Goal: Task Accomplishment & Management: Manage account settings

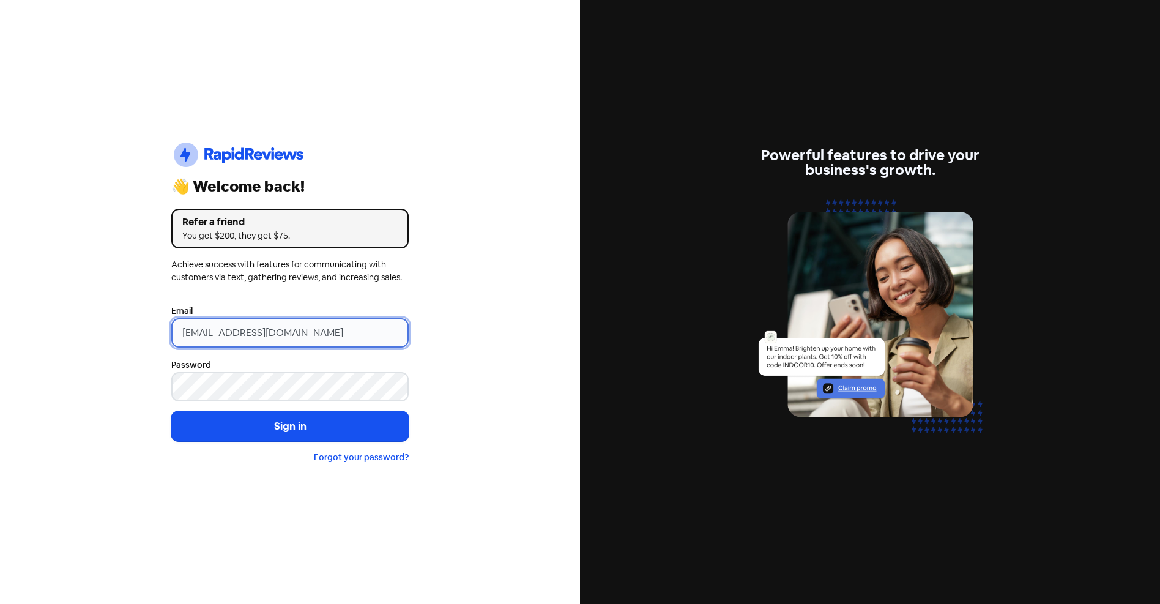
click at [334, 338] on input "support@xmarket.com.au" at bounding box center [289, 332] width 237 height 29
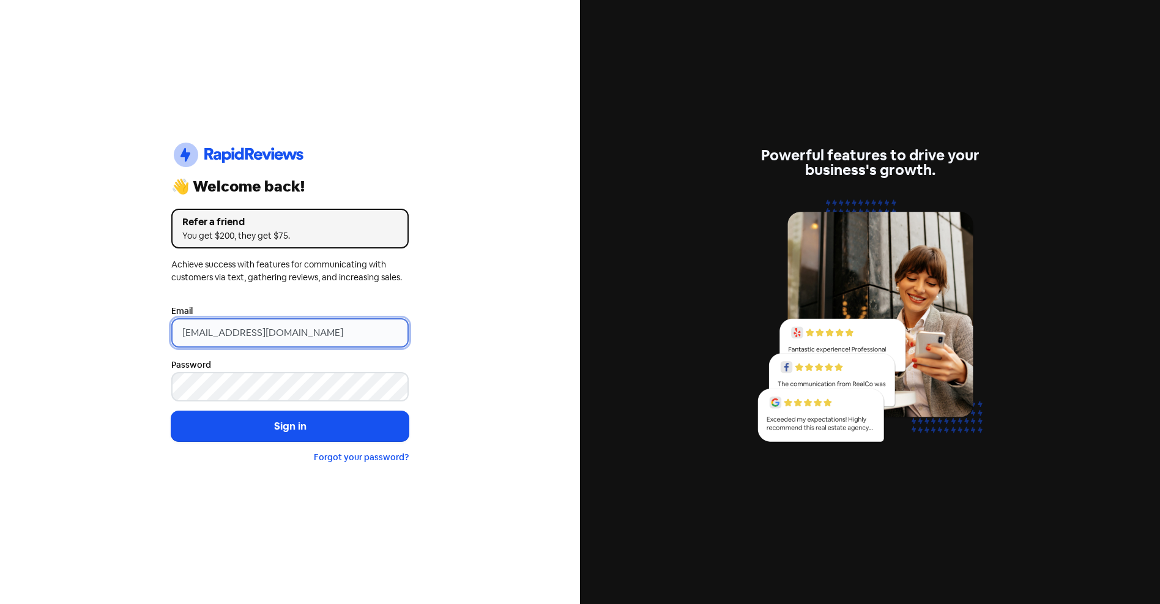
type input "[EMAIL_ADDRESS][DOMAIN_NAME]"
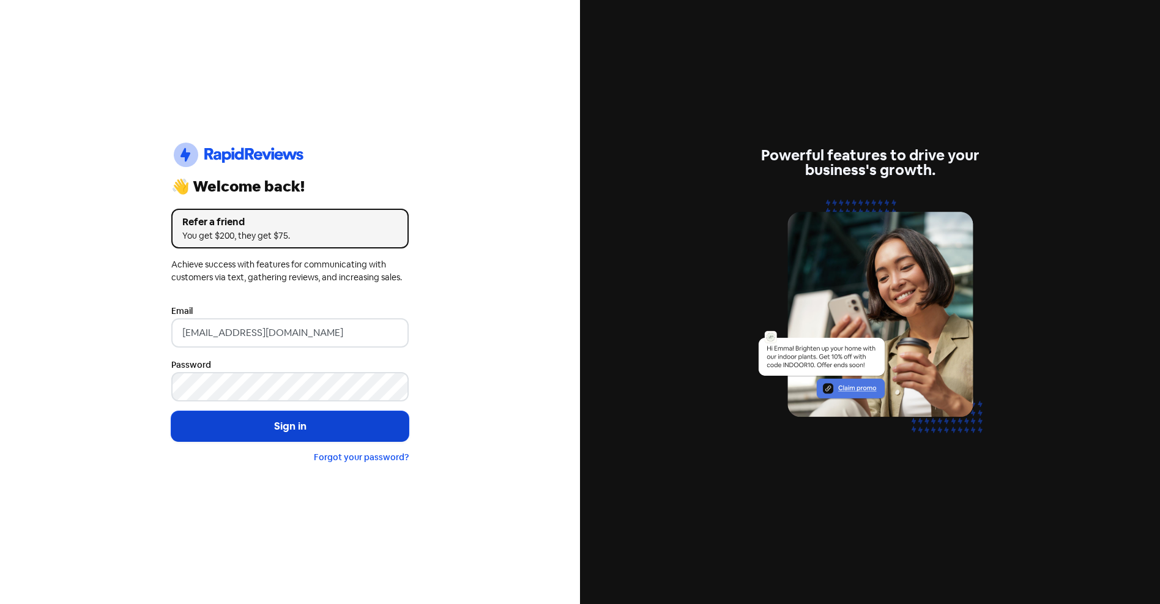
click at [273, 425] on button "Sign in" at bounding box center [289, 426] width 237 height 31
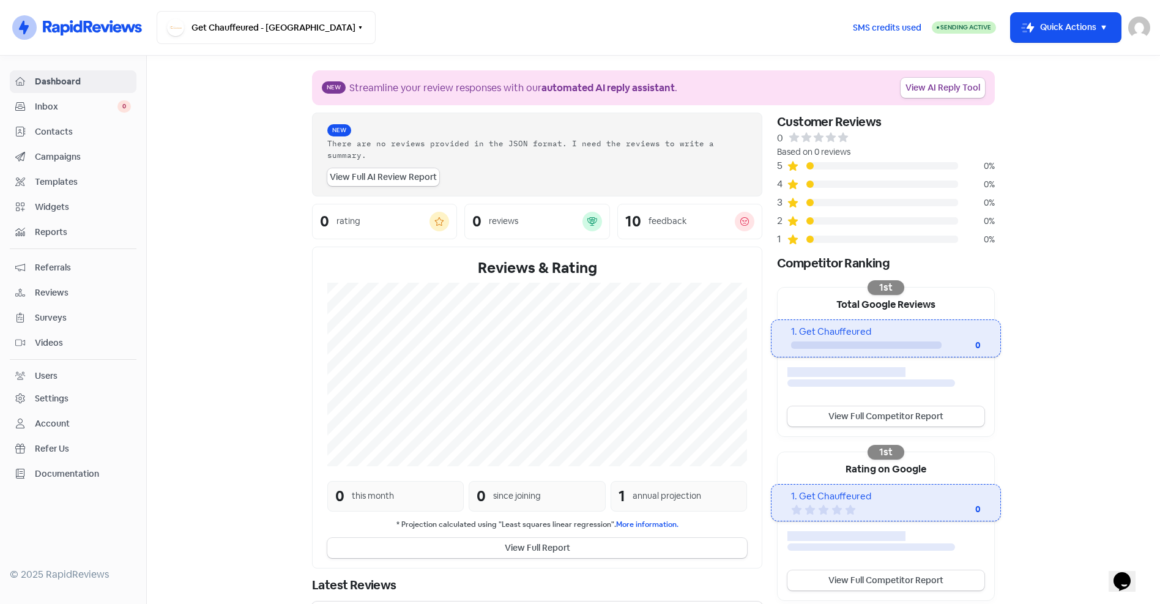
click at [201, 233] on section "New Streamline your review responses with our automated AI reply assistant . Vi…" at bounding box center [654, 346] width 1014 height 581
click at [56, 132] on span "Contacts" at bounding box center [83, 131] width 96 height 13
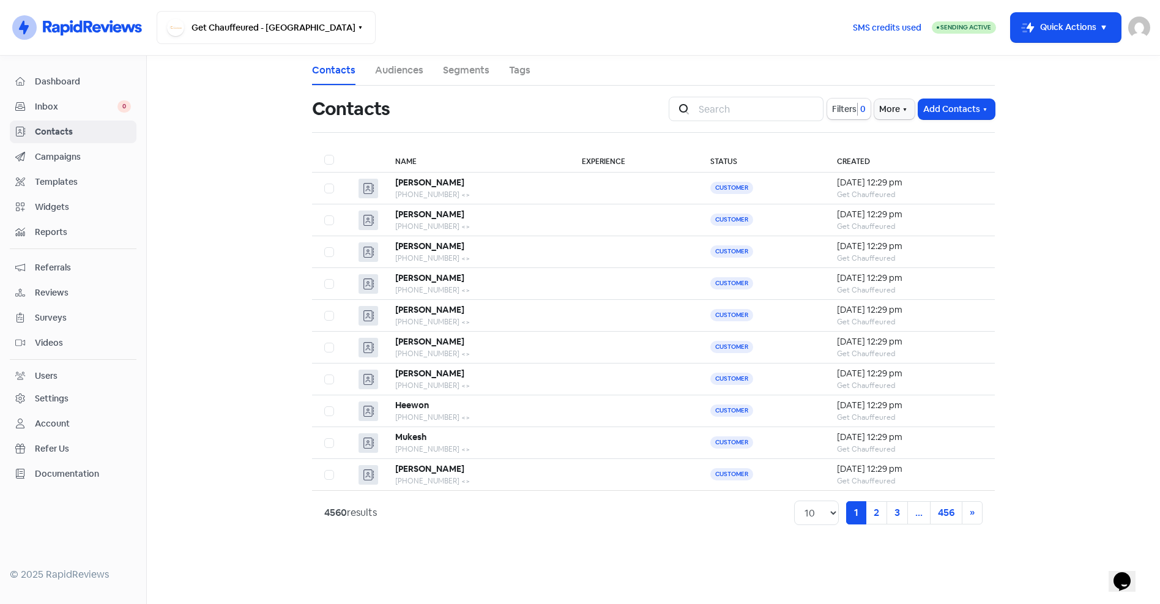
click at [73, 158] on span "Campaigns" at bounding box center [83, 157] width 96 height 13
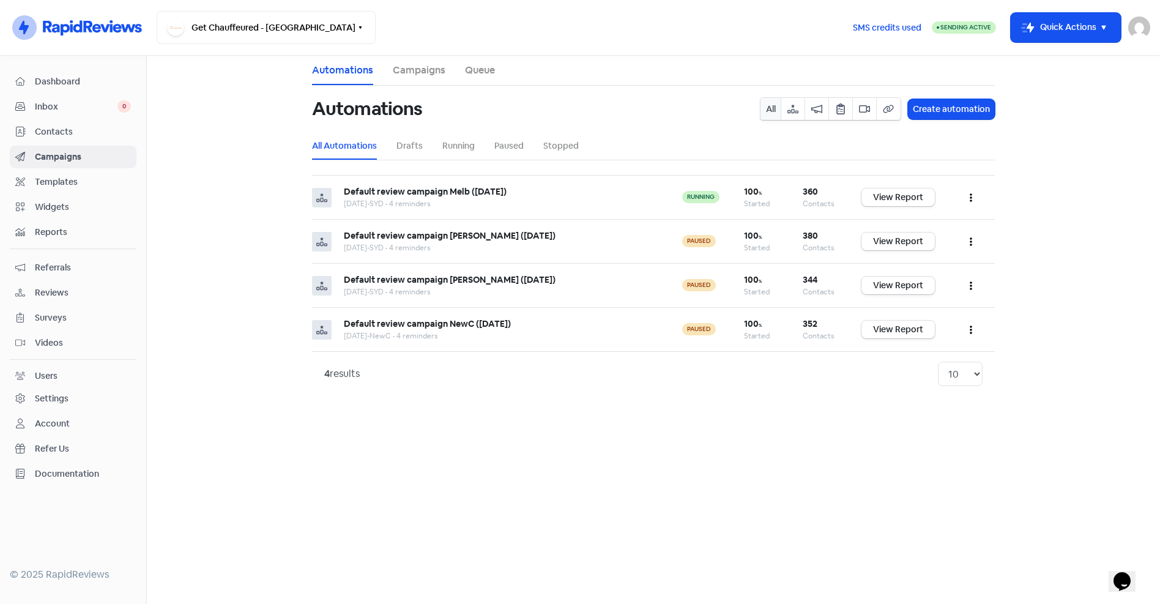
click at [480, 72] on link "Queue" at bounding box center [480, 70] width 30 height 15
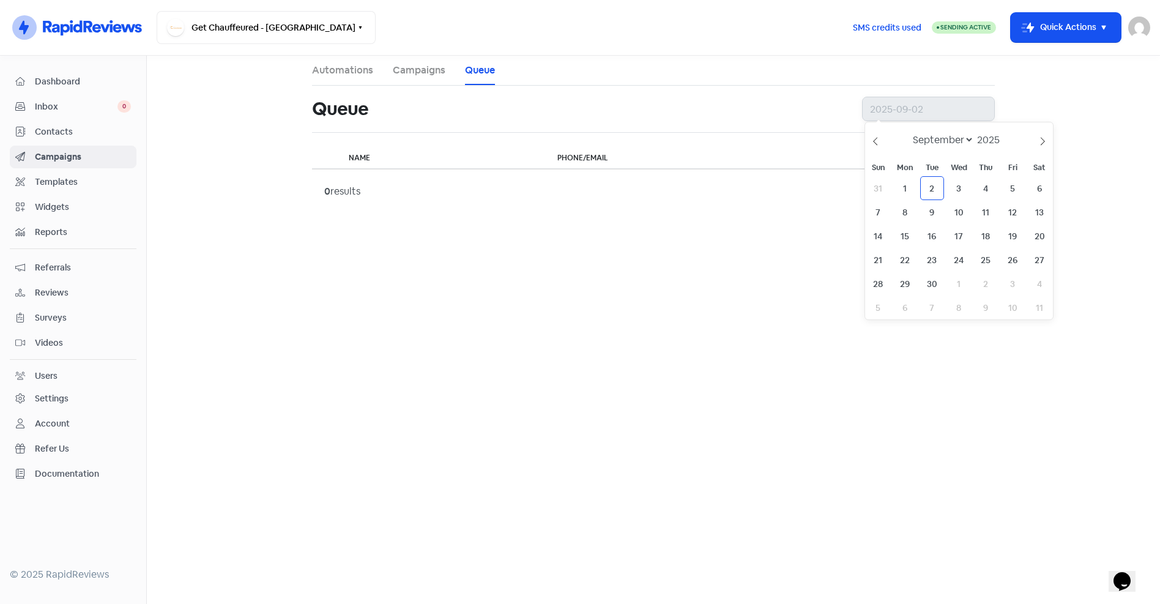
click at [912, 114] on input "text" at bounding box center [928, 109] width 133 height 24
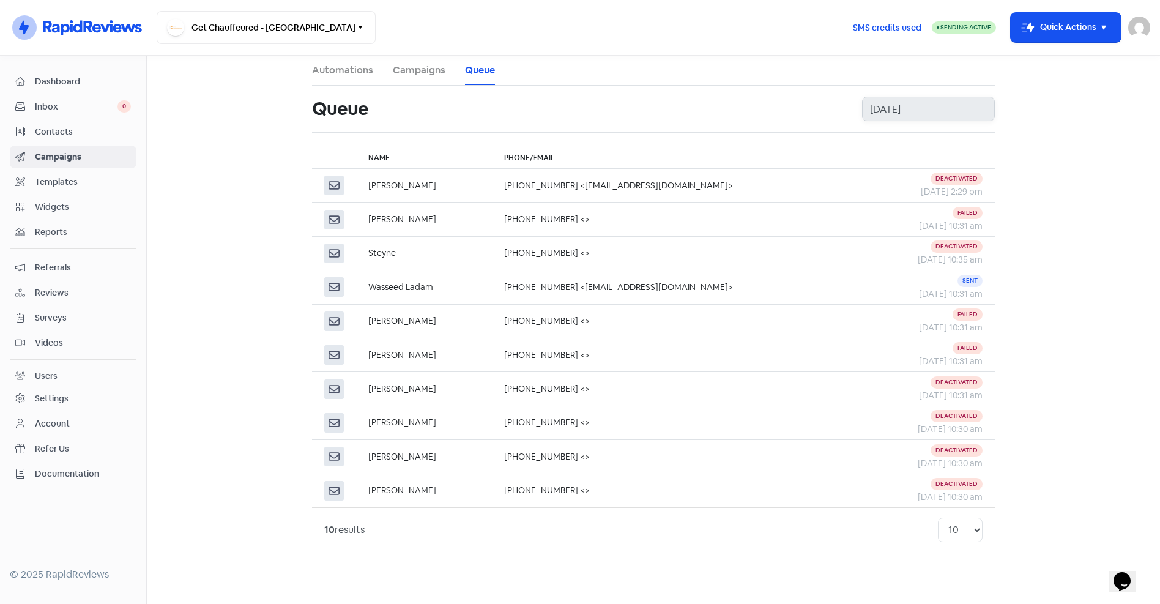
click at [906, 105] on input "2025-09-01" at bounding box center [928, 109] width 133 height 24
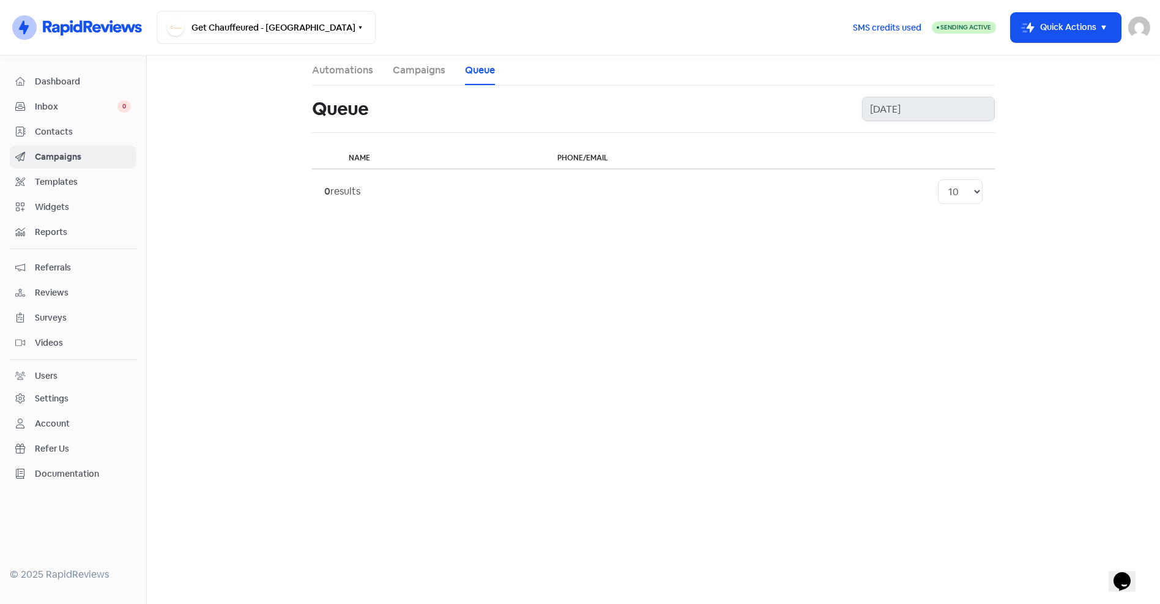
click at [927, 104] on input "2025-09-02" at bounding box center [928, 109] width 133 height 24
click at [952, 113] on input "2025-09-03" at bounding box center [928, 109] width 133 height 24
click at [960, 106] on input "2025-09-04" at bounding box center [928, 109] width 133 height 24
click at [968, 115] on input "2025-09-05" at bounding box center [928, 109] width 133 height 24
click at [952, 110] on input "2025-09-06" at bounding box center [928, 109] width 133 height 24
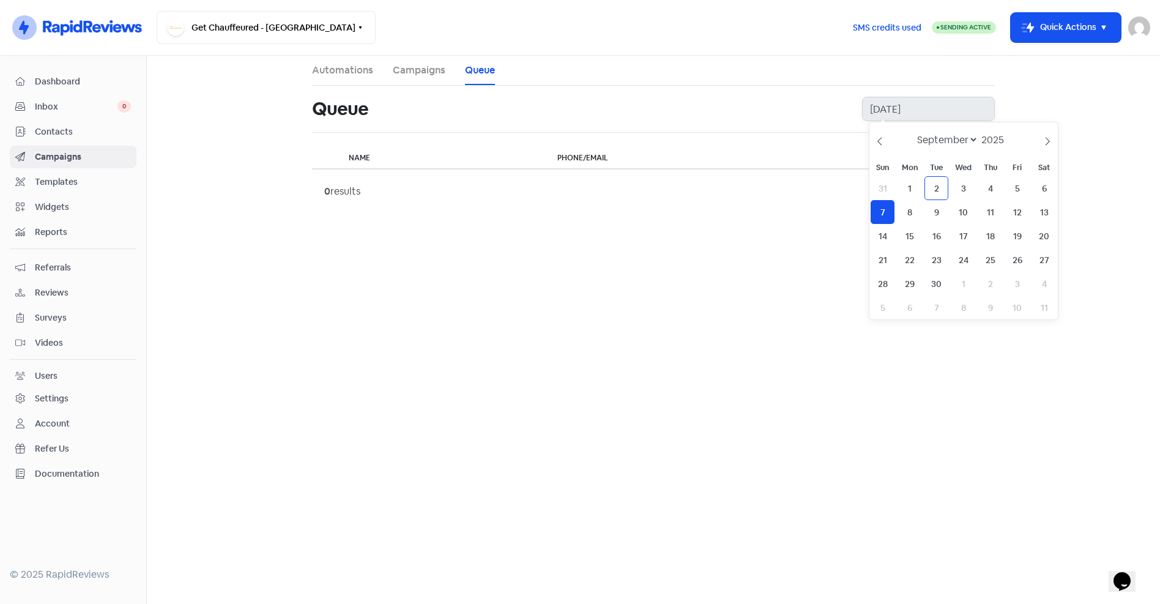
click at [905, 104] on input "2025-09-07" at bounding box center [928, 109] width 133 height 24
click at [922, 114] on input "2025-09-08" at bounding box center [928, 109] width 133 height 24
click at [931, 114] on input "2025-09-09" at bounding box center [928, 109] width 133 height 24
click at [952, 115] on input "2025-09-10" at bounding box center [928, 109] width 133 height 24
click at [962, 109] on input "2025-09-11" at bounding box center [928, 109] width 133 height 24
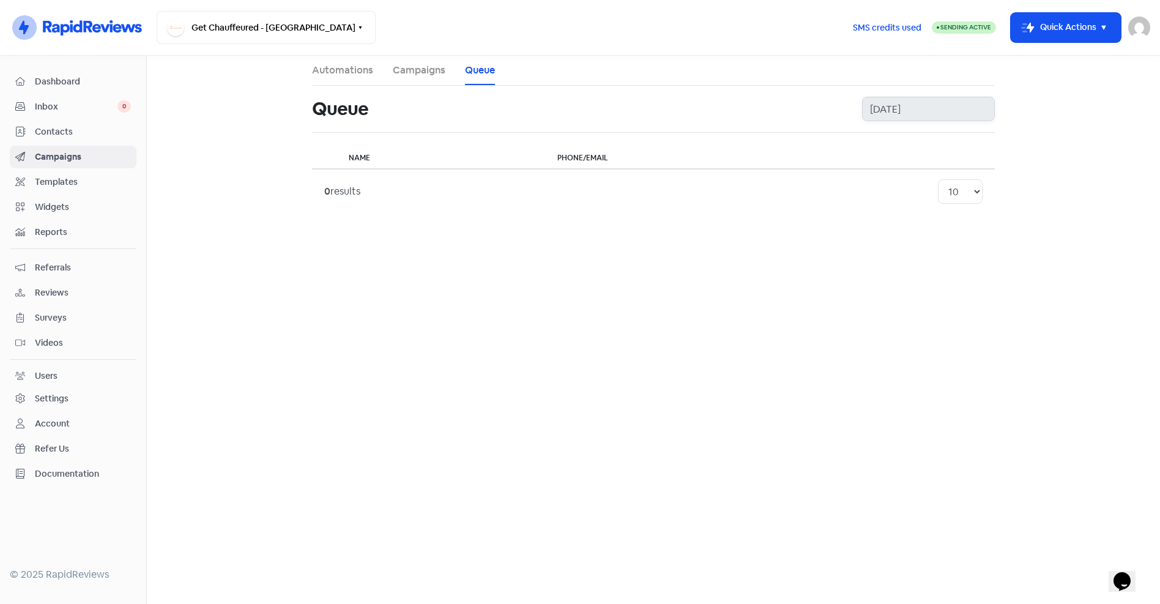
click at [965, 110] on input "2025-09-12" at bounding box center [928, 109] width 133 height 24
type input "2025-09-13"
click at [800, 114] on div "Queue" at bounding box center [580, 108] width 536 height 39
click at [61, 137] on span "Contacts" at bounding box center [83, 131] width 96 height 13
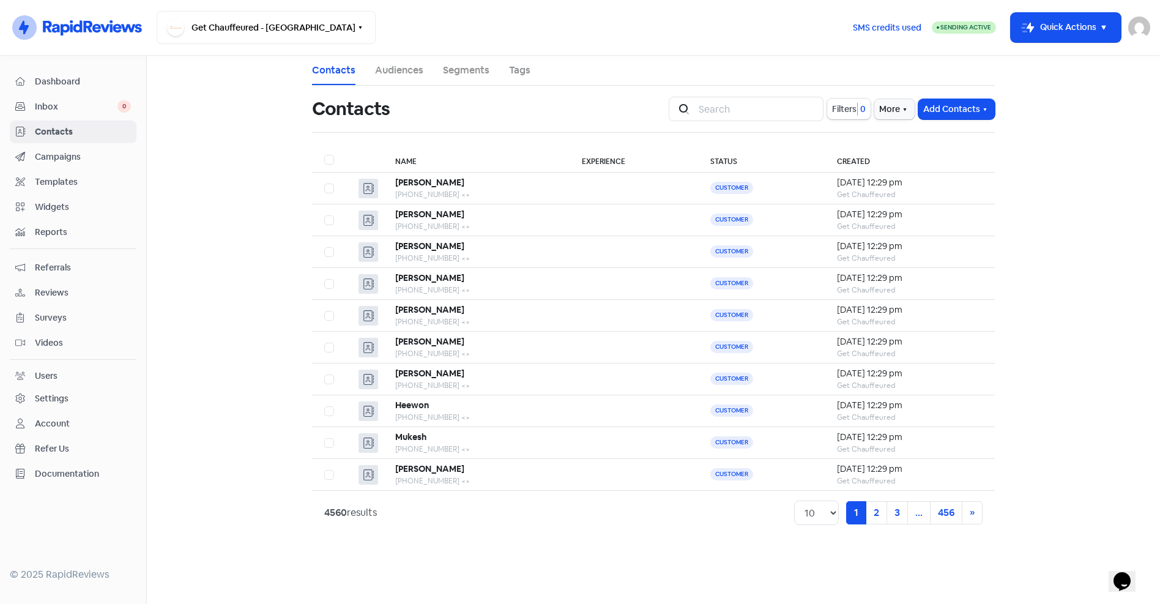
click at [519, 64] on link "Tags" at bounding box center [519, 70] width 21 height 15
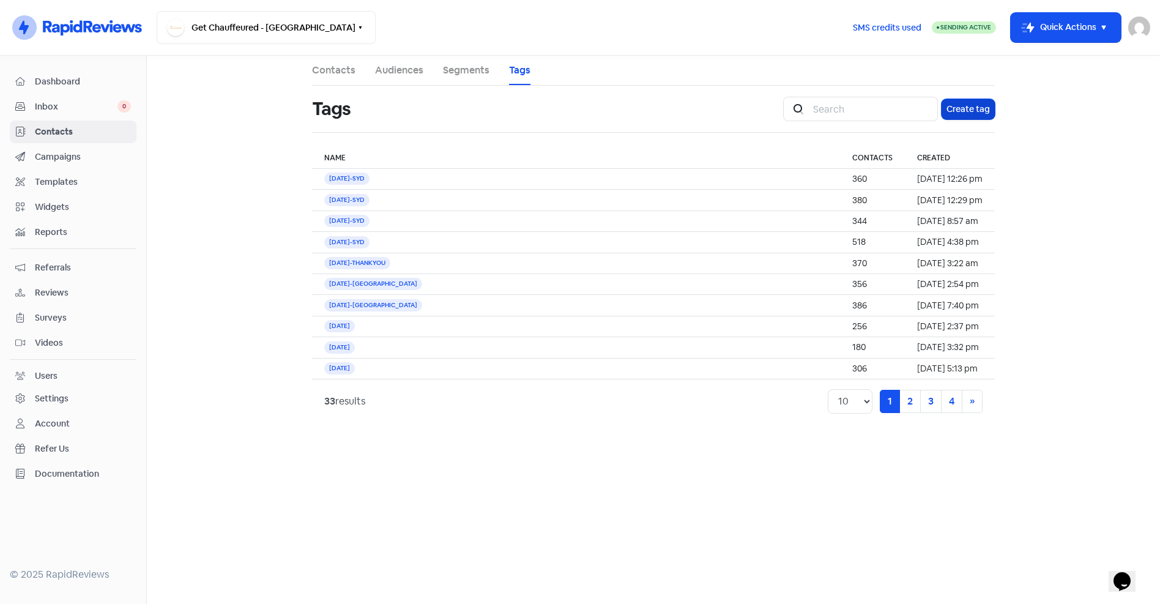
click at [980, 106] on button "Create tag" at bounding box center [968, 109] width 53 height 20
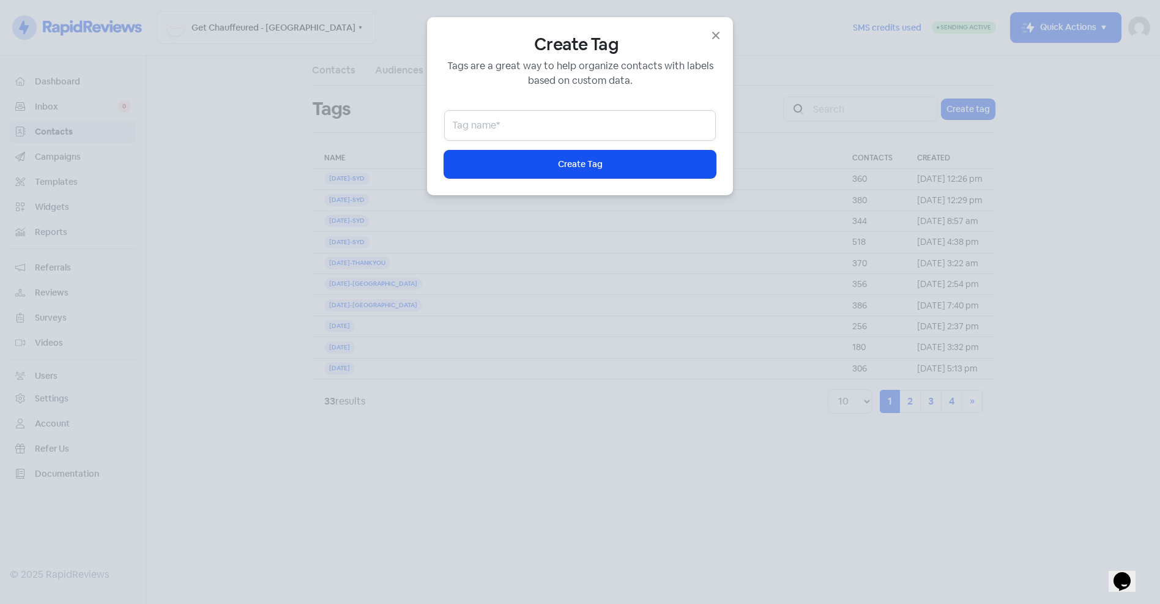
click at [522, 132] on input "text" at bounding box center [580, 125] width 272 height 31
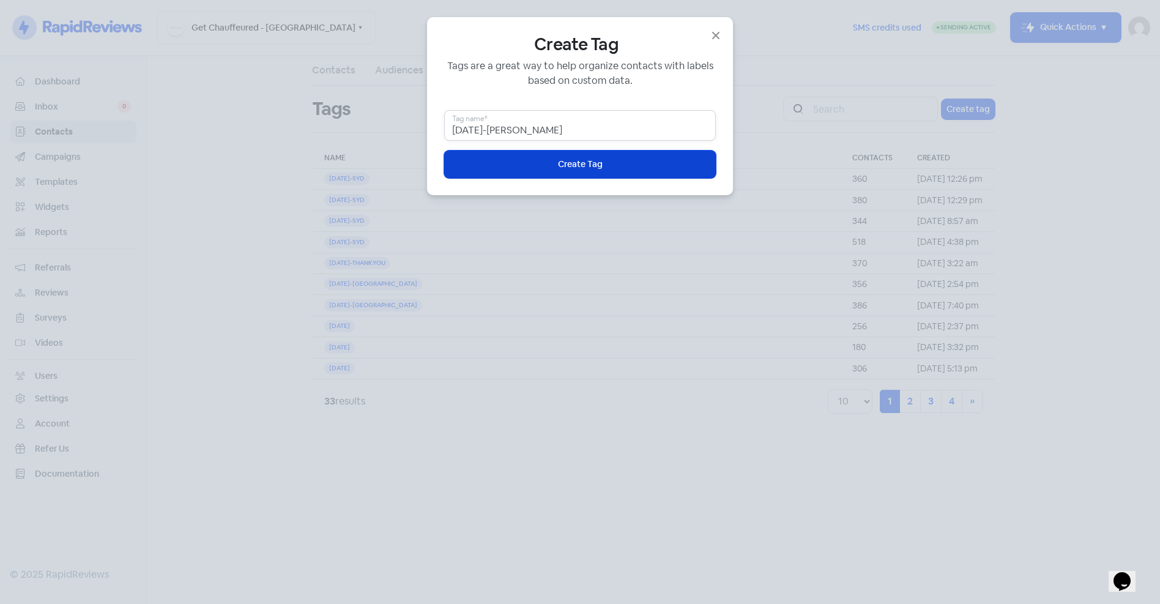
type input "01.09.25-Mel"
click at [537, 161] on button "Icon For Loading Create Tag" at bounding box center [580, 165] width 272 height 28
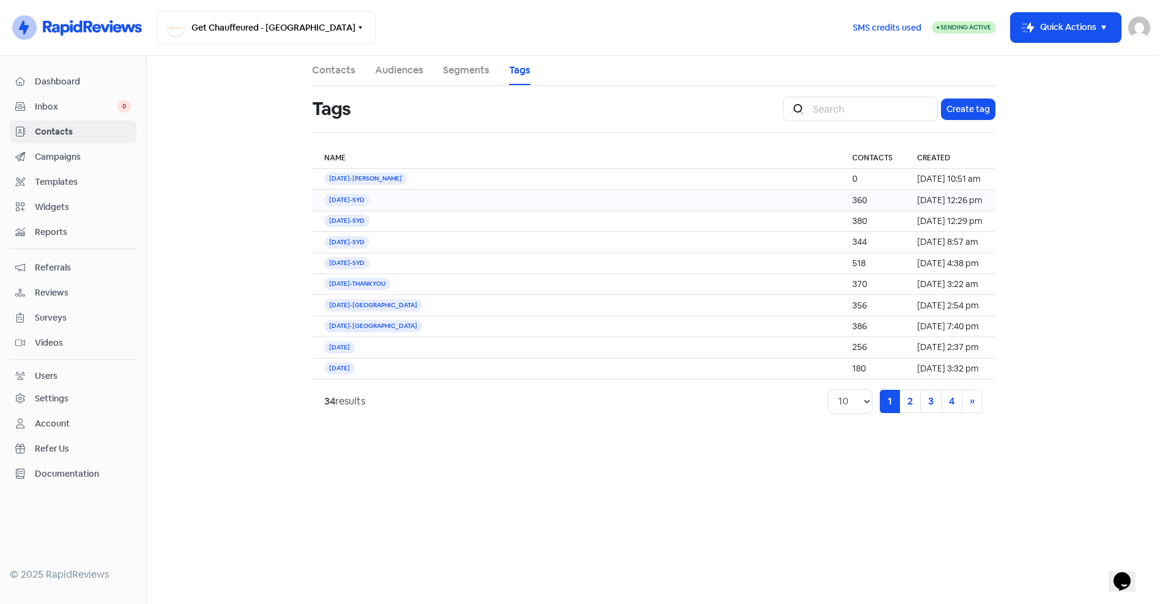
click at [398, 198] on td "21.08.25-SYD" at bounding box center [576, 200] width 528 height 21
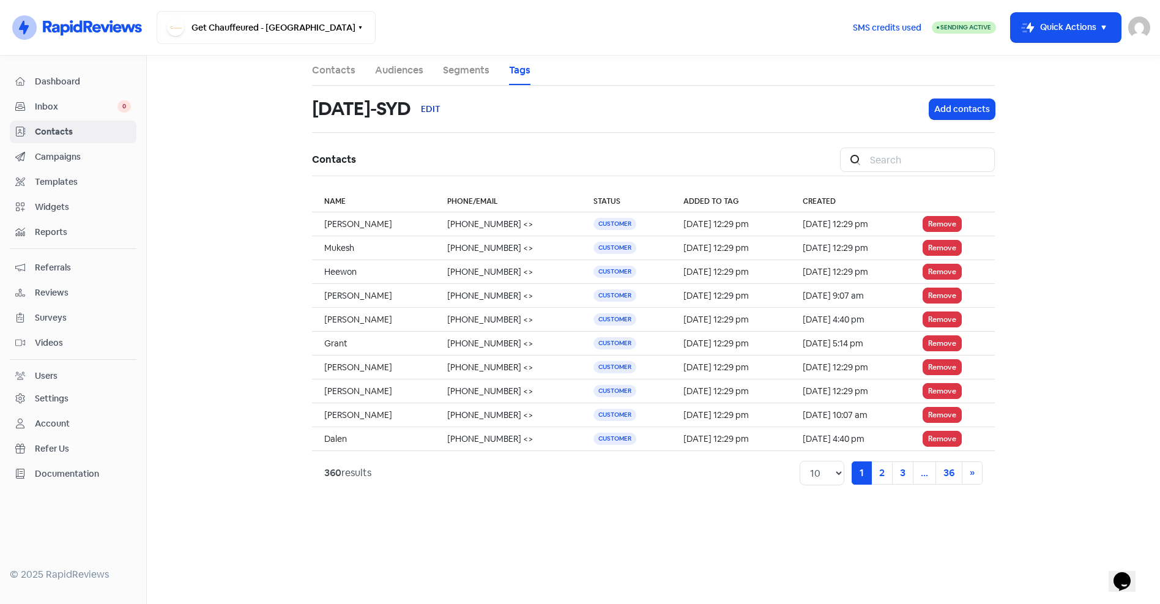
click at [436, 110] on button "EDIT" at bounding box center [431, 109] width 40 height 29
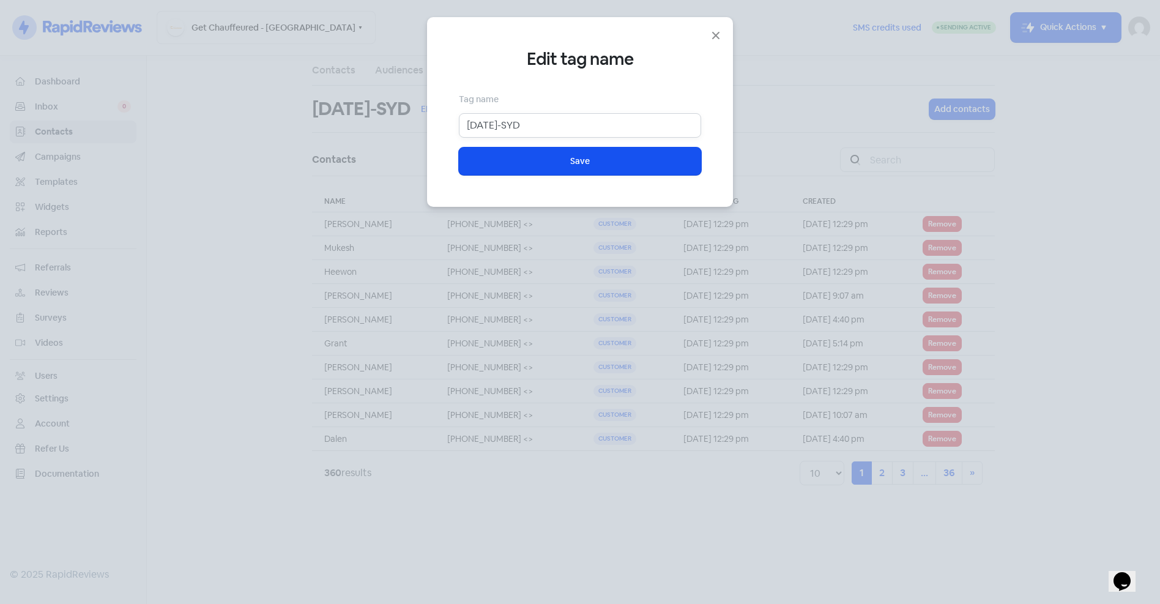
drag, startPoint x: 509, startPoint y: 125, endPoint x: 528, endPoint y: 125, distance: 19.6
click at [528, 125] on input "21.08.25-SYD" at bounding box center [580, 125] width 242 height 24
type input "21.08.25-MEL"
click at [548, 159] on button "Icon For Loading Save" at bounding box center [580, 161] width 242 height 28
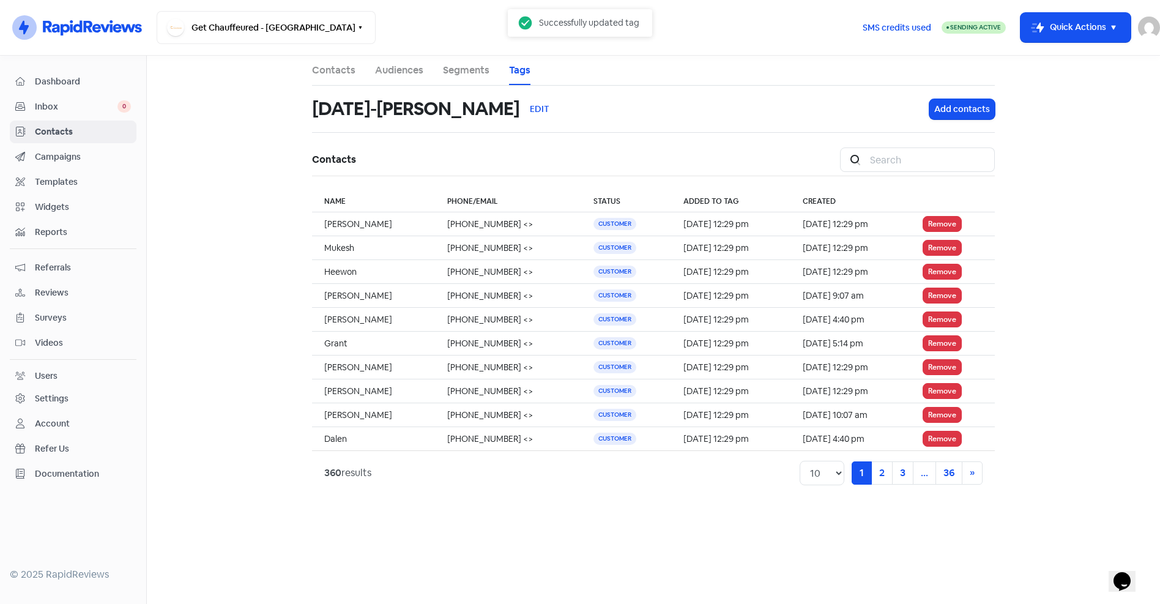
click at [346, 73] on link "Contacts" at bounding box center [333, 70] width 43 height 15
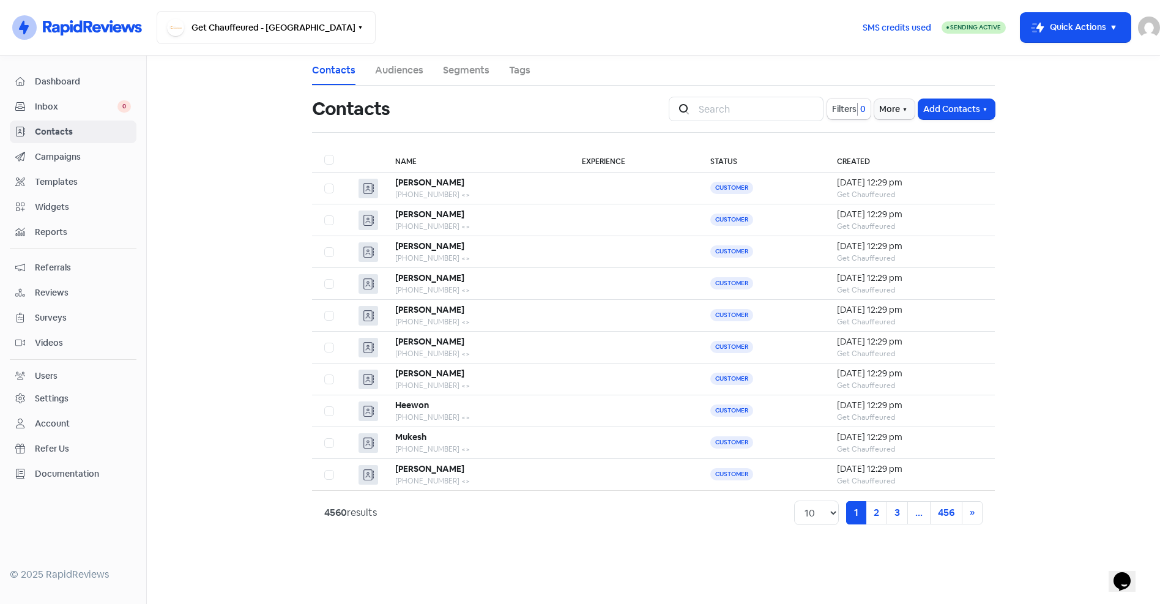
click at [468, 70] on link "Segments" at bounding box center [466, 70] width 47 height 15
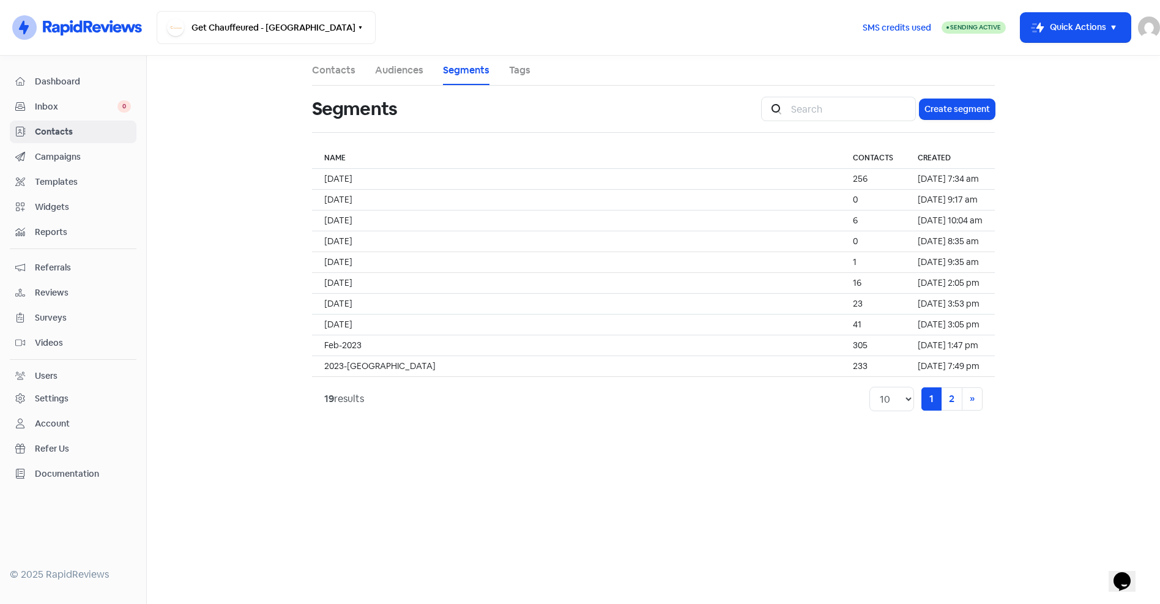
click at [63, 127] on span "Contacts" at bounding box center [83, 131] width 96 height 13
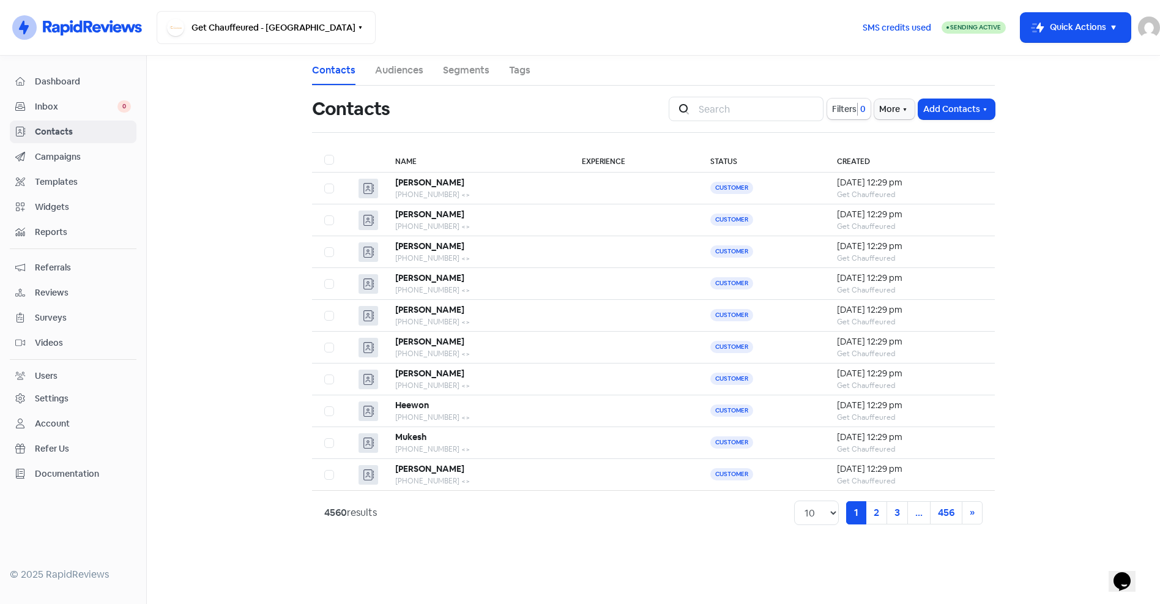
click at [520, 69] on link "Tags" at bounding box center [519, 70] width 21 height 15
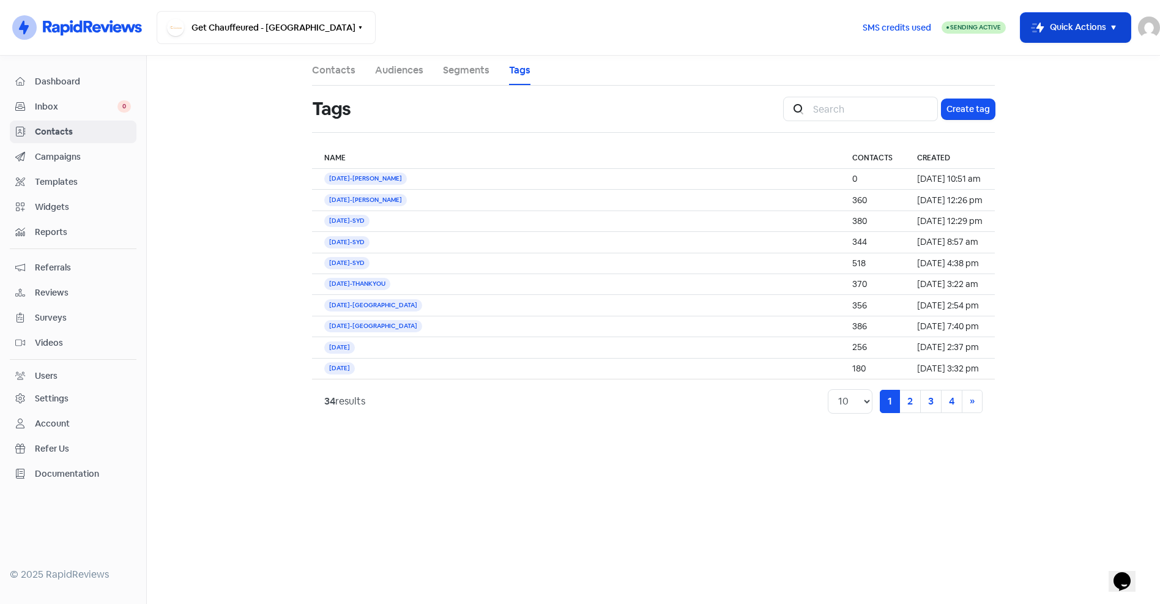
click at [1114, 25] on icon "button" at bounding box center [1114, 27] width 15 height 15
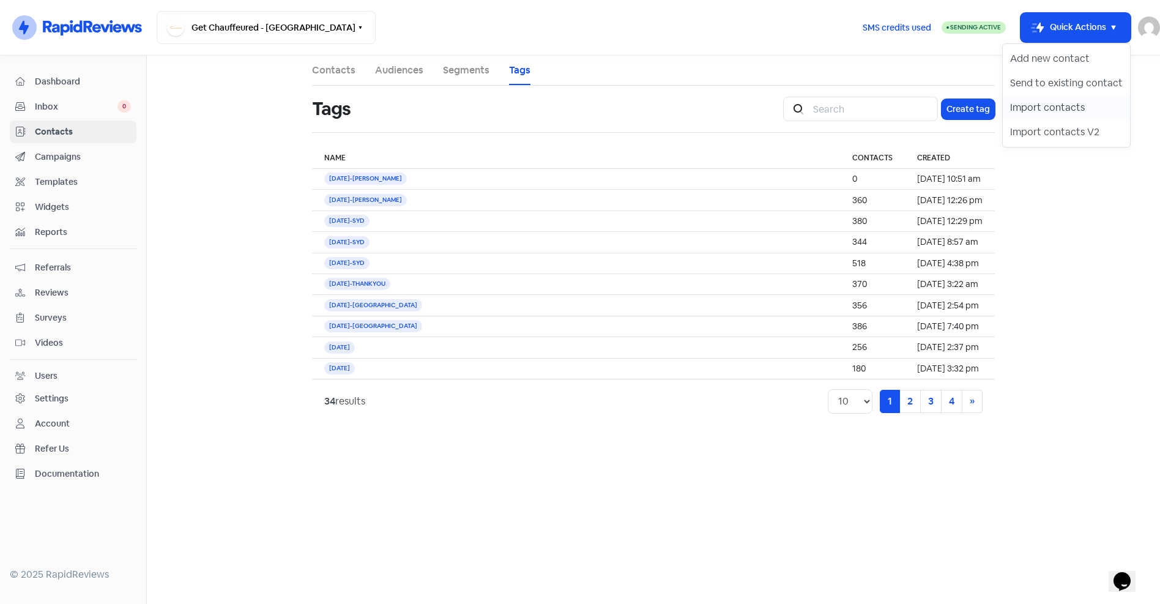
click at [1075, 105] on button "Import contacts" at bounding box center [1066, 107] width 127 height 24
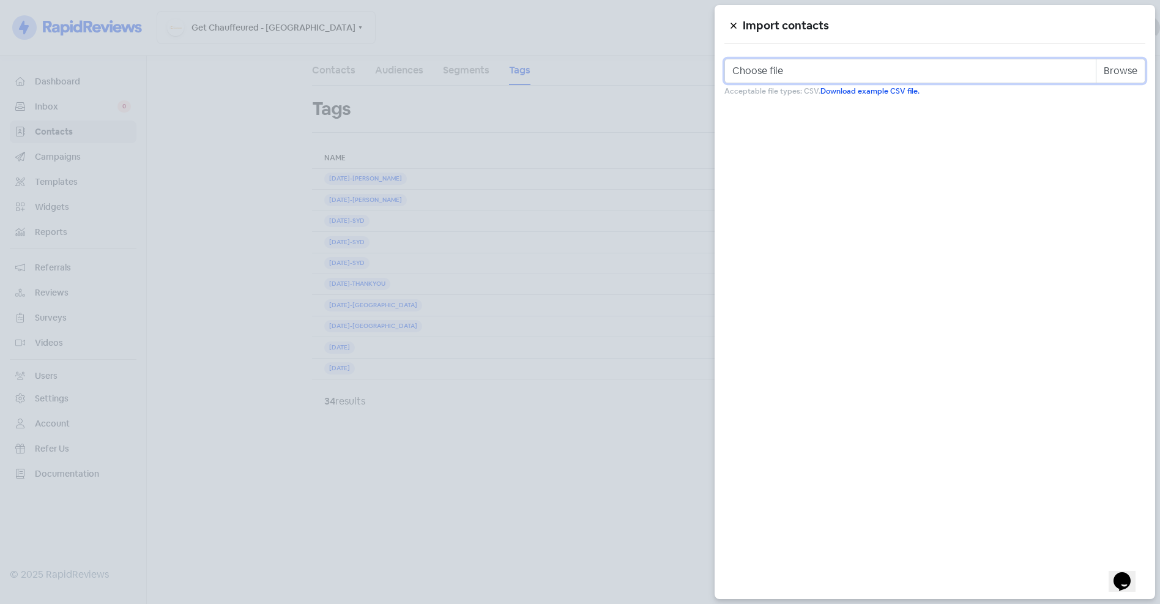
click at [1119, 63] on input "Choose file" at bounding box center [935, 71] width 421 height 24
click at [648, 342] on div at bounding box center [580, 302] width 1160 height 604
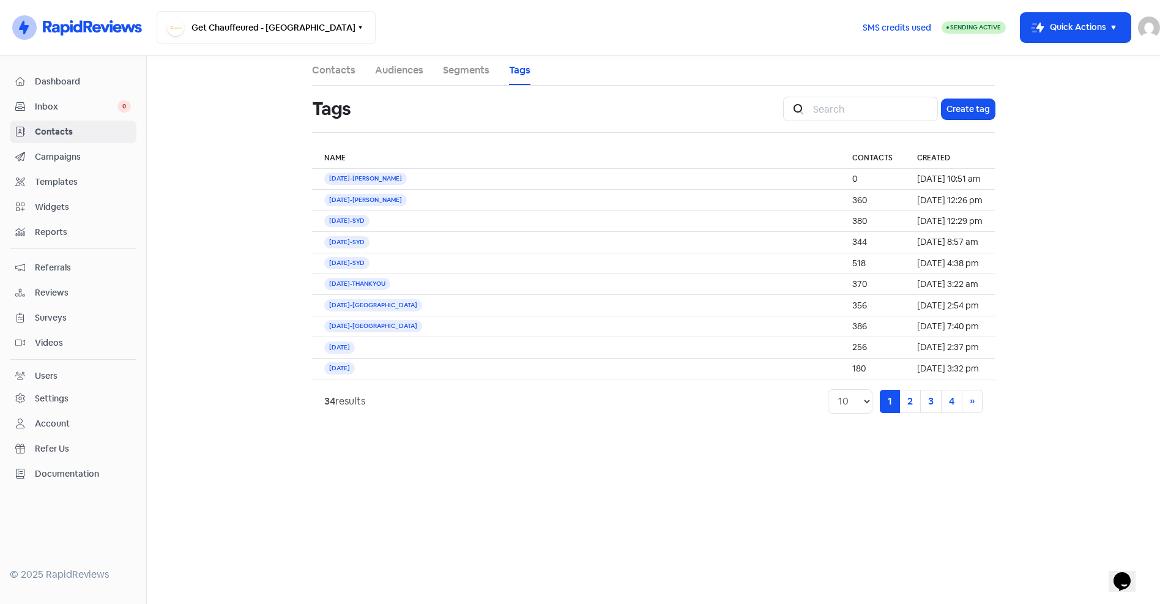
click at [1152, 25] on img at bounding box center [1149, 28] width 22 height 22
click at [1052, 112] on link "Sign out" at bounding box center [1082, 112] width 155 height 20
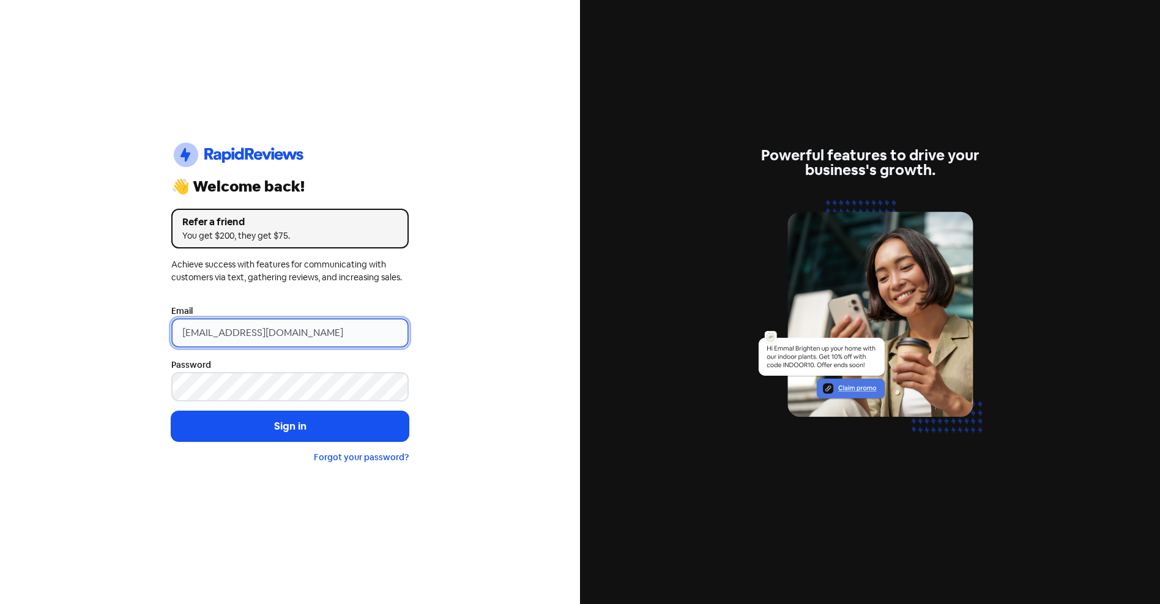
drag, startPoint x: 349, startPoint y: 330, endPoint x: 58, endPoint y: 321, distance: 291.4
click at [58, 321] on div "Icon For Thunder-circle 👋 Welcome back! Refer a friend You get $200, they get $…" at bounding box center [290, 302] width 580 height 604
paste input "info@cottontreedental"
type input "[EMAIL_ADDRESS][DOMAIN_NAME]"
click at [105, 347] on div "Icon For Thunder-circle 👋 Welcome back! Refer a friend You get $200, they get $…" at bounding box center [290, 302] width 580 height 604
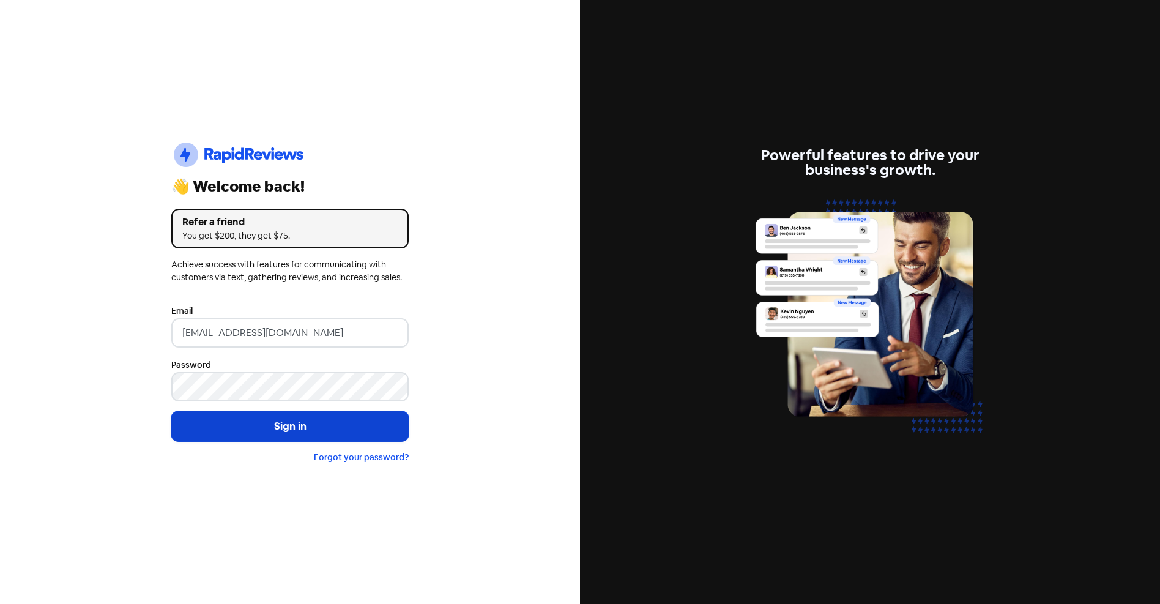
click at [288, 427] on button "Sign in" at bounding box center [289, 426] width 237 height 31
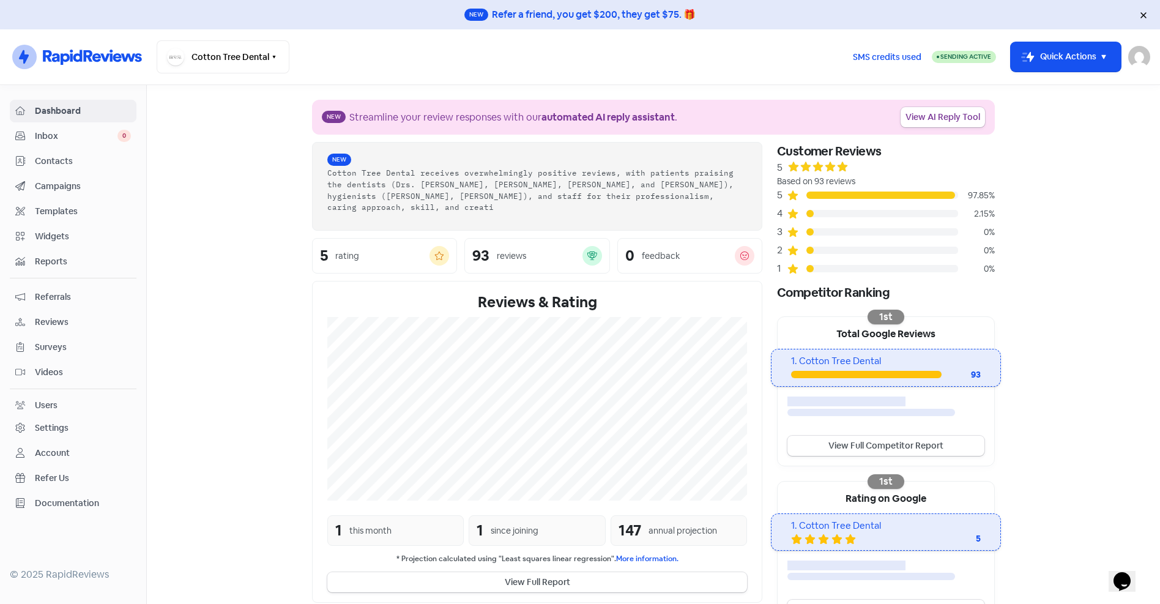
click at [65, 193] on div "Campaigns" at bounding box center [73, 186] width 116 height 14
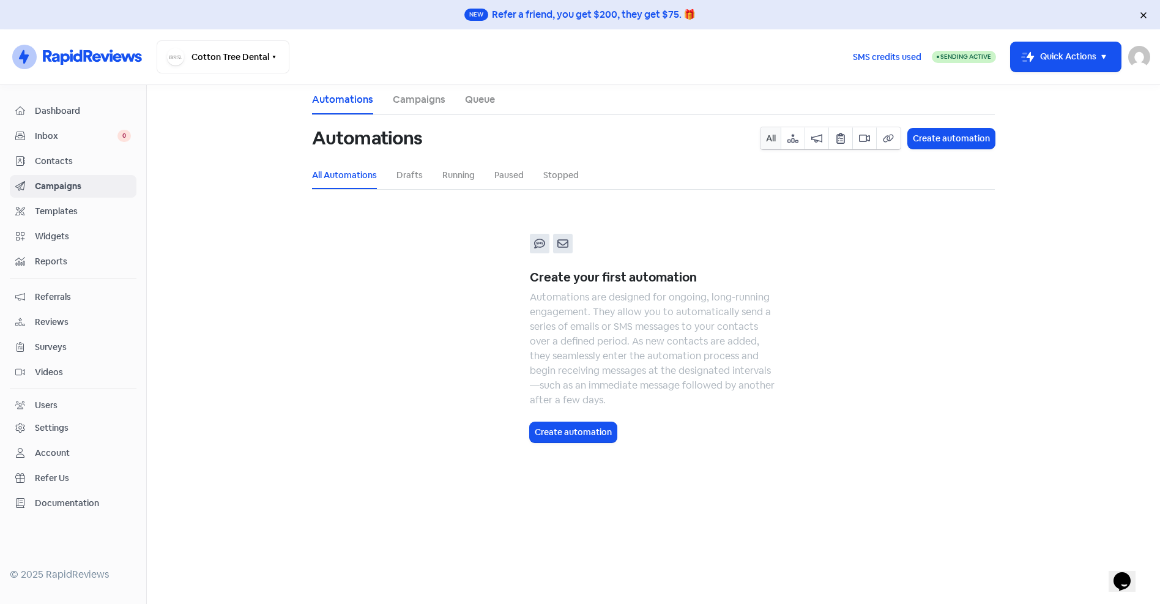
click at [45, 320] on span "Reviews" at bounding box center [83, 322] width 96 height 13
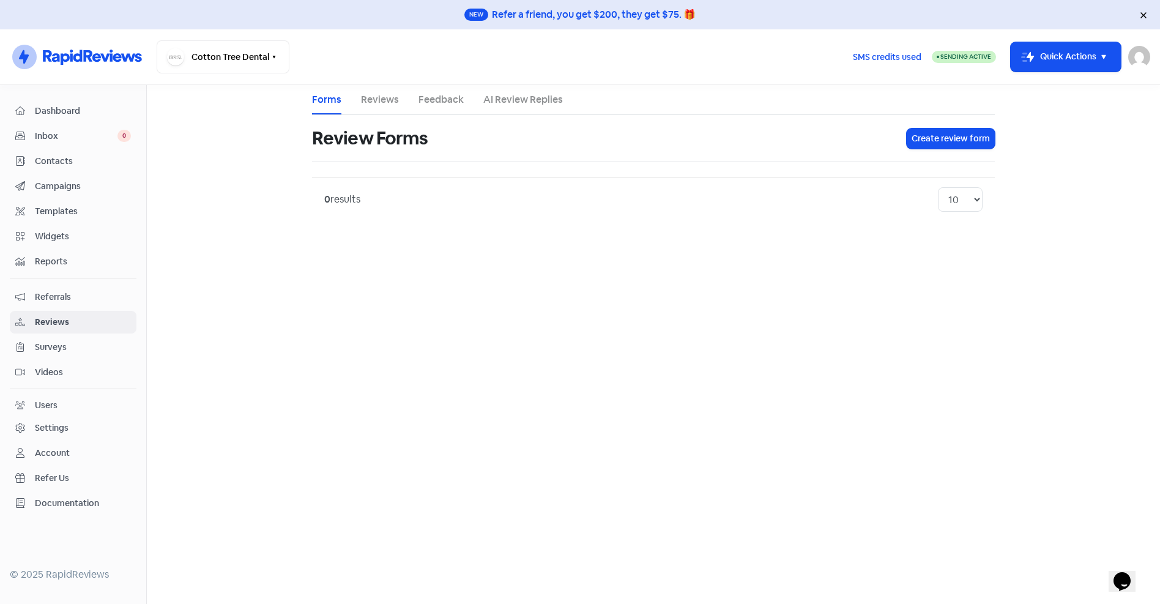
click at [54, 428] on div "Settings" at bounding box center [52, 428] width 34 height 13
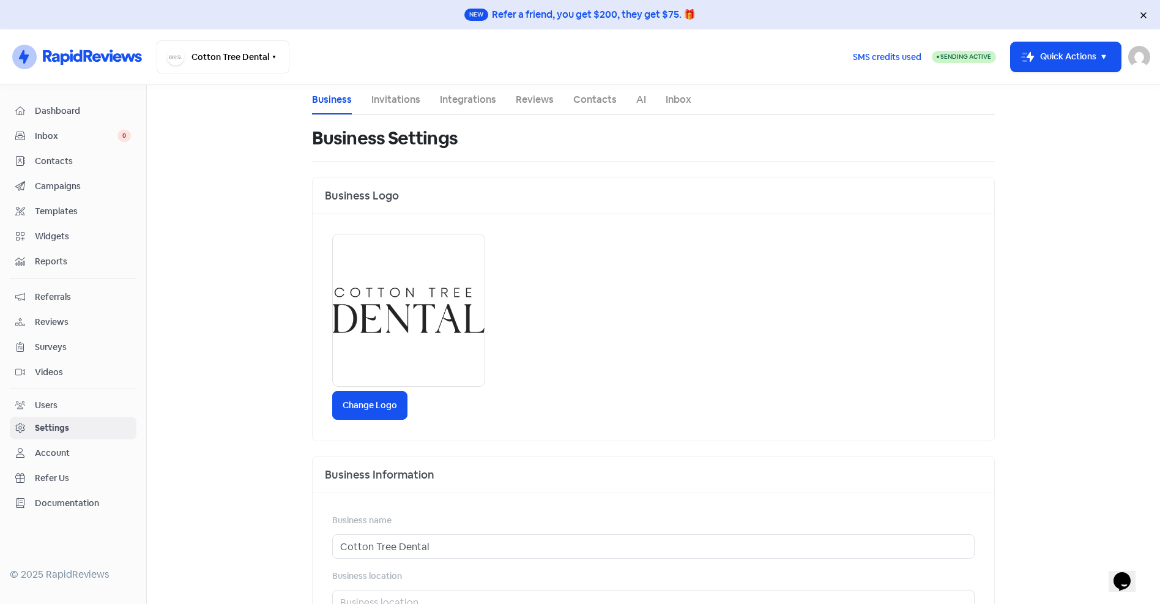
click at [388, 101] on link "Invitations" at bounding box center [395, 99] width 49 height 15
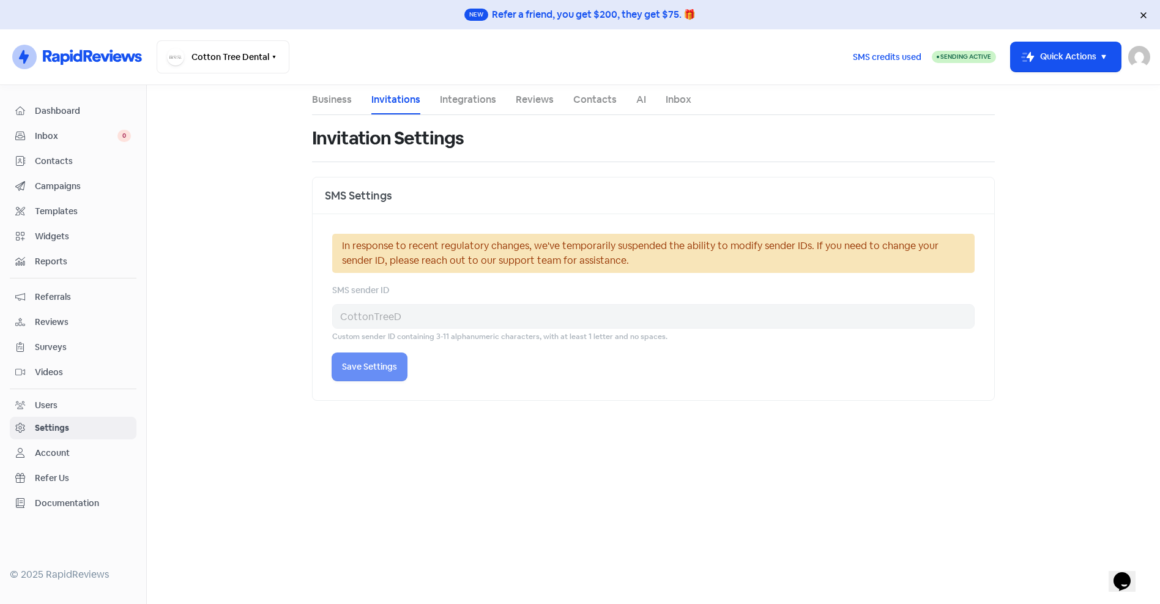
select select "Australia/Brisbane"
select select "AU"
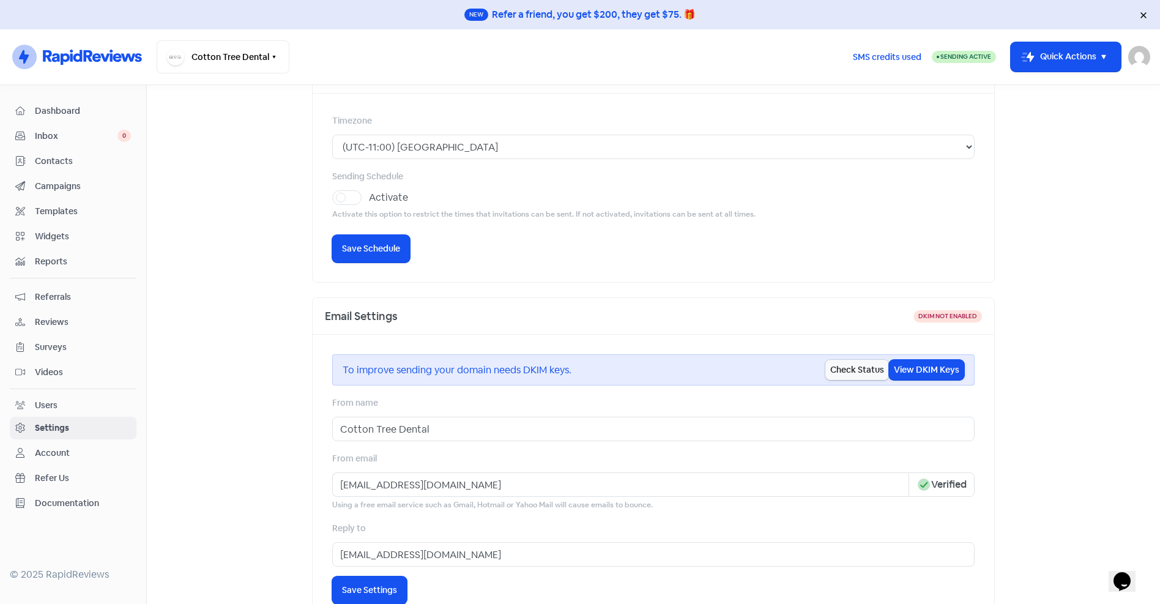
scroll to position [122, 0]
click at [369, 197] on label "Activate" at bounding box center [388, 196] width 39 height 15
click at [369, 196] on input "Activate" at bounding box center [373, 193] width 8 height 8
checkbox input "true"
select select "09:00:00"
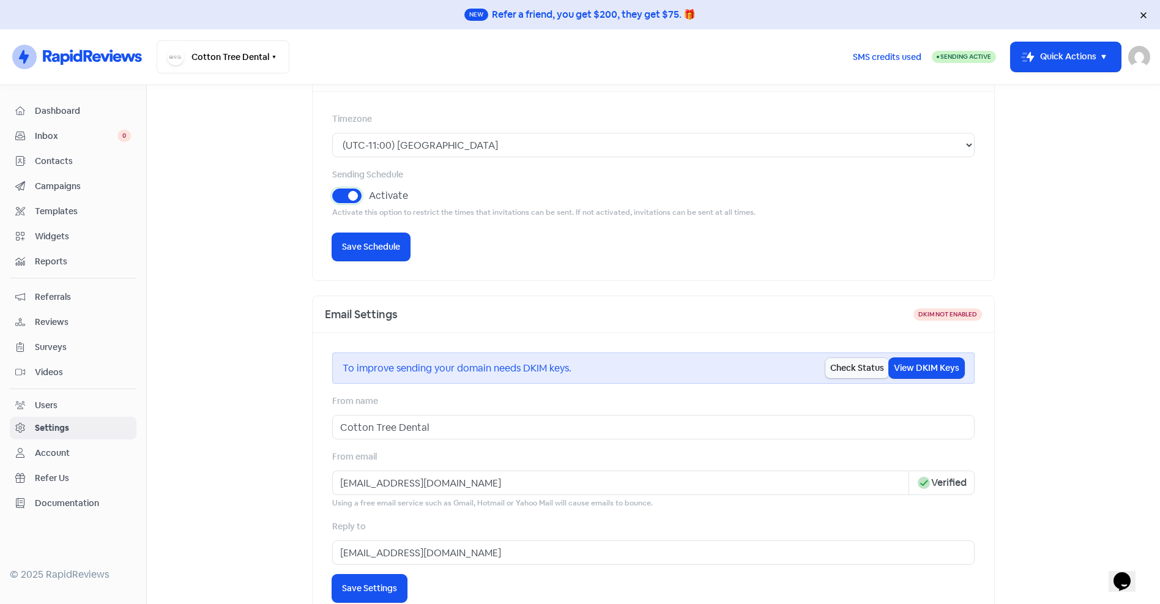
select select "17:30:00"
select select "09:00:00"
select select "17:30:00"
select select "09:00:00"
select select "17:30:00"
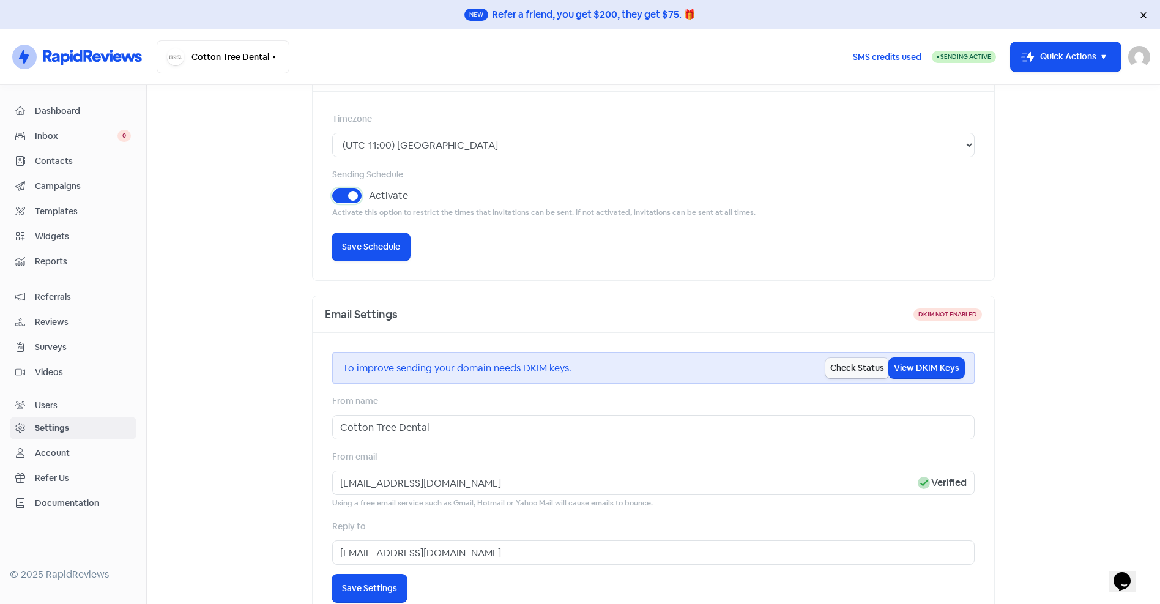
select select "09:00:00"
select select "17:30:00"
select select "09:00:00"
select select "17:30:00"
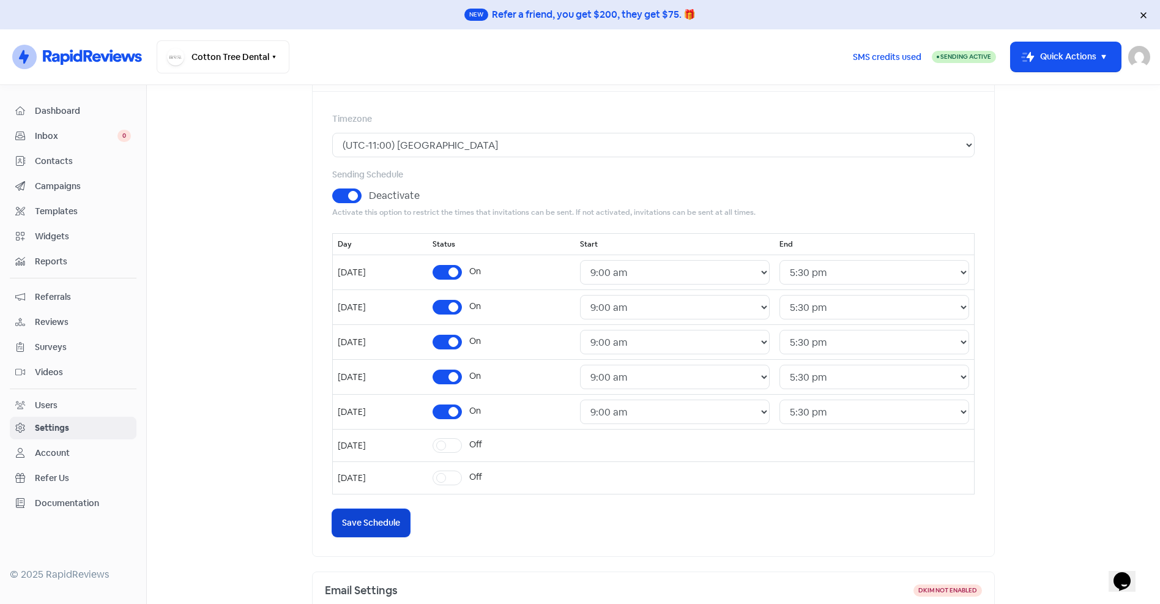
click at [365, 524] on span "Save Schedule" at bounding box center [371, 523] width 58 height 13
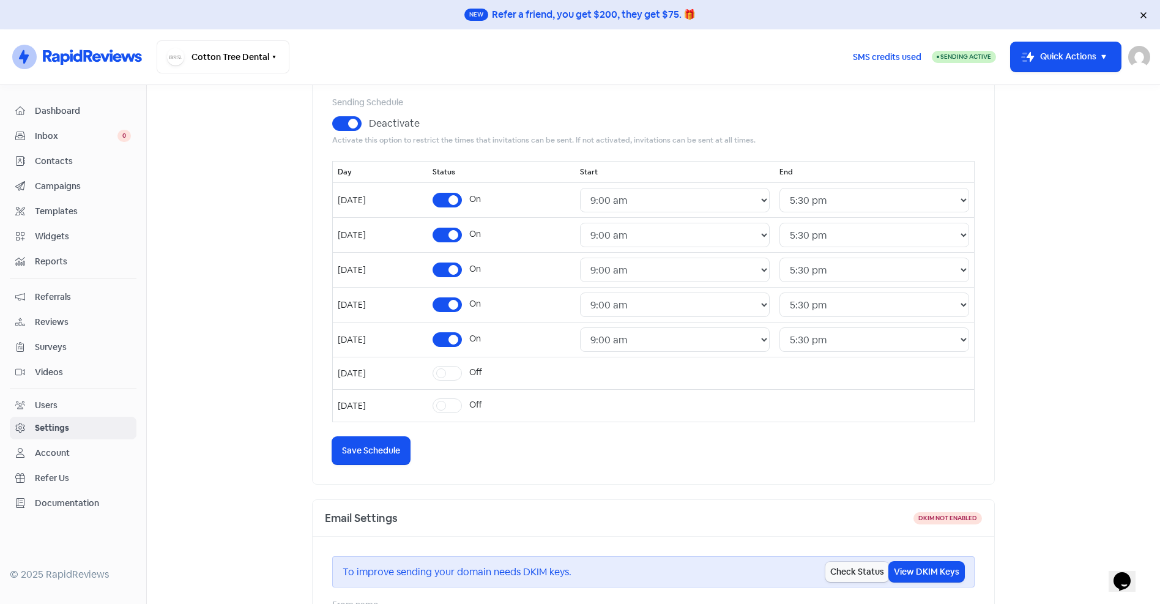
scroll to position [0, 0]
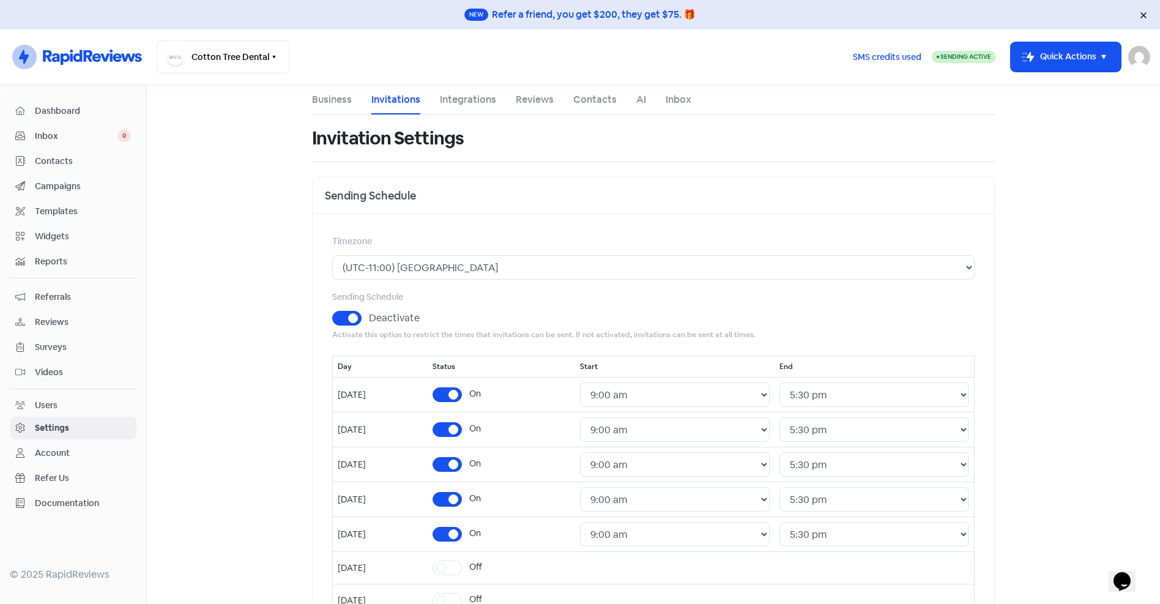
click at [54, 318] on span "Reviews" at bounding box center [83, 322] width 96 height 13
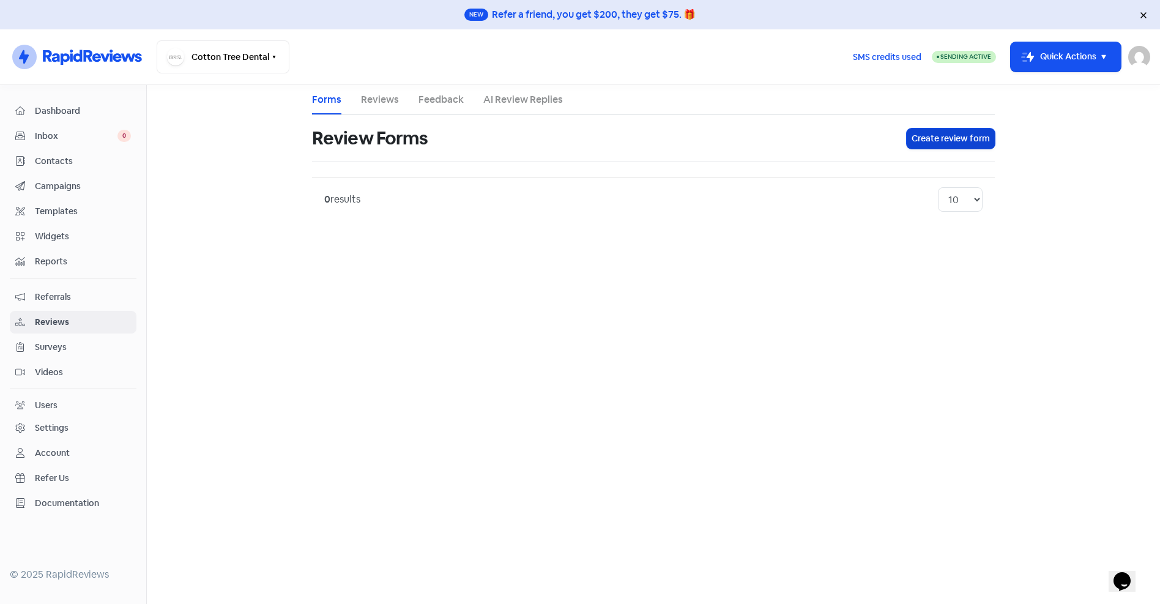
click at [953, 135] on button "Create review form" at bounding box center [951, 139] width 88 height 20
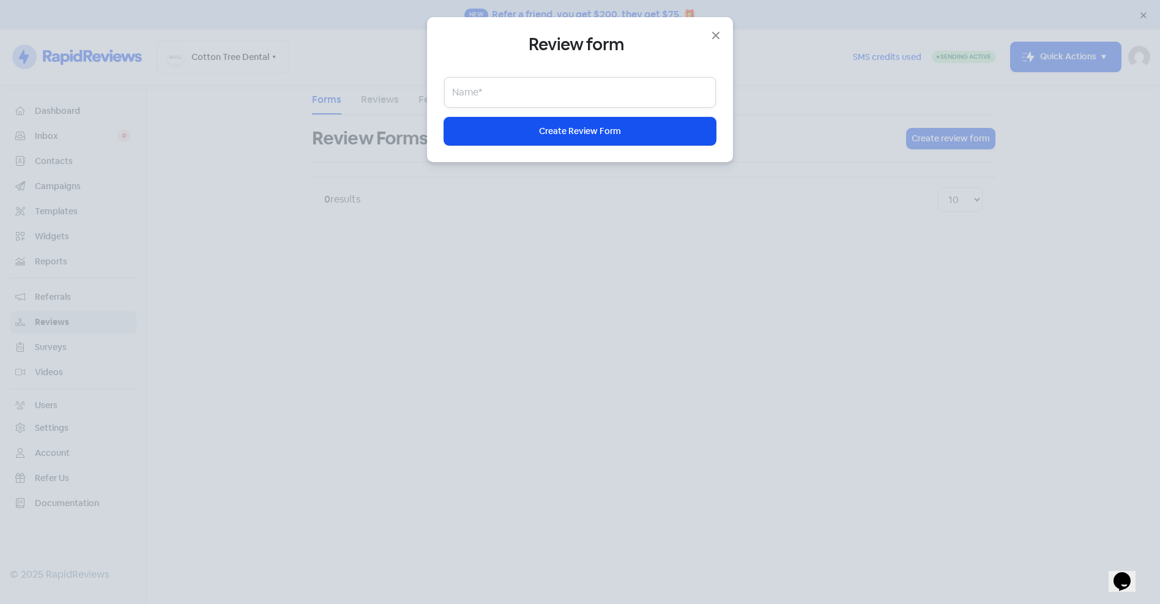
click at [624, 88] on input "text" at bounding box center [580, 92] width 272 height 31
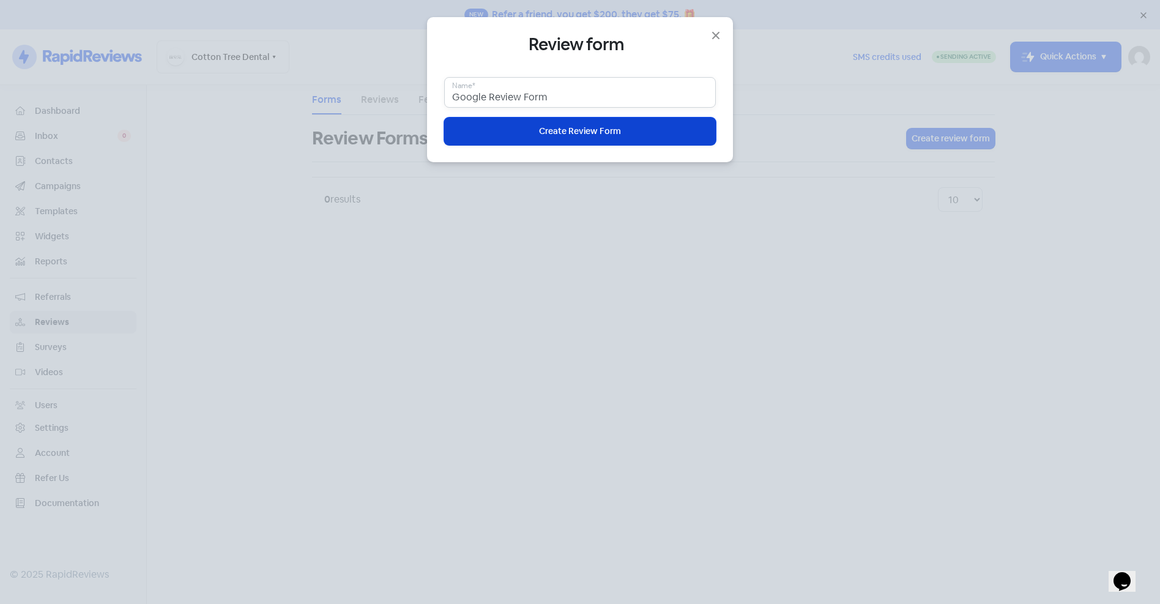
type input "Google Review Form"
click at [610, 120] on button "Icon For Loading Create Review Form" at bounding box center [580, 132] width 272 height 28
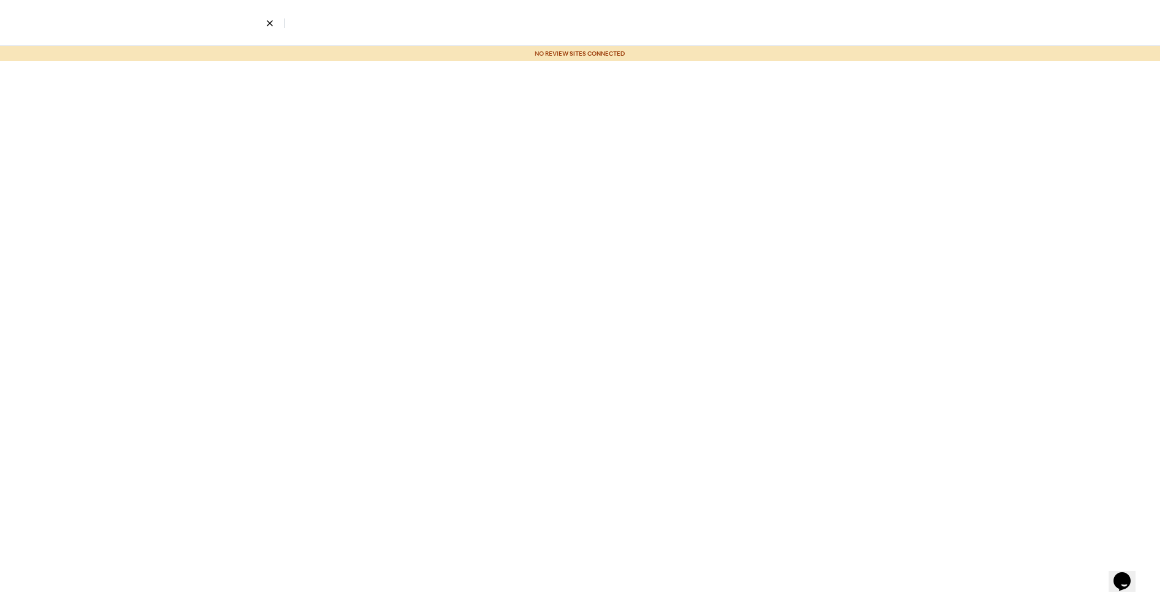
select select "4"
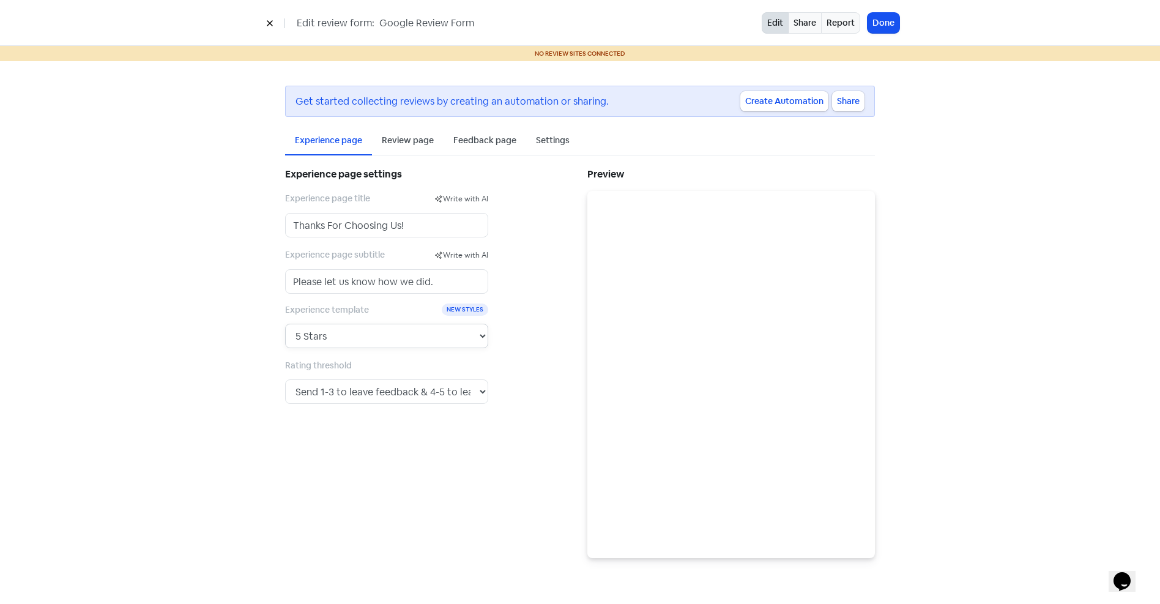
click at [478, 337] on select "5 Stars 5 Faces Like / Dislike 5 Numbers 5 Fancy Stars 5 Fancy Faces with Bar 5…" at bounding box center [386, 336] width 203 height 24
click at [285, 324] on select "5 Stars 5 Faces Like / Dislike 5 Numbers 5 Fancy Stars 5 Fancy Faces with Bar 5…" at bounding box center [386, 336] width 203 height 24
click at [476, 340] on select "5 Stars 5 Faces Like / Dislike 5 Numbers 5 Fancy Stars 5 Fancy Faces with Bar 5…" at bounding box center [386, 336] width 203 height 24
select select "1"
click at [285, 324] on select "5 Stars 5 Faces Like / Dislike 5 Numbers 5 Fancy Stars 5 Fancy Faces with Bar 5…" at bounding box center [386, 336] width 203 height 24
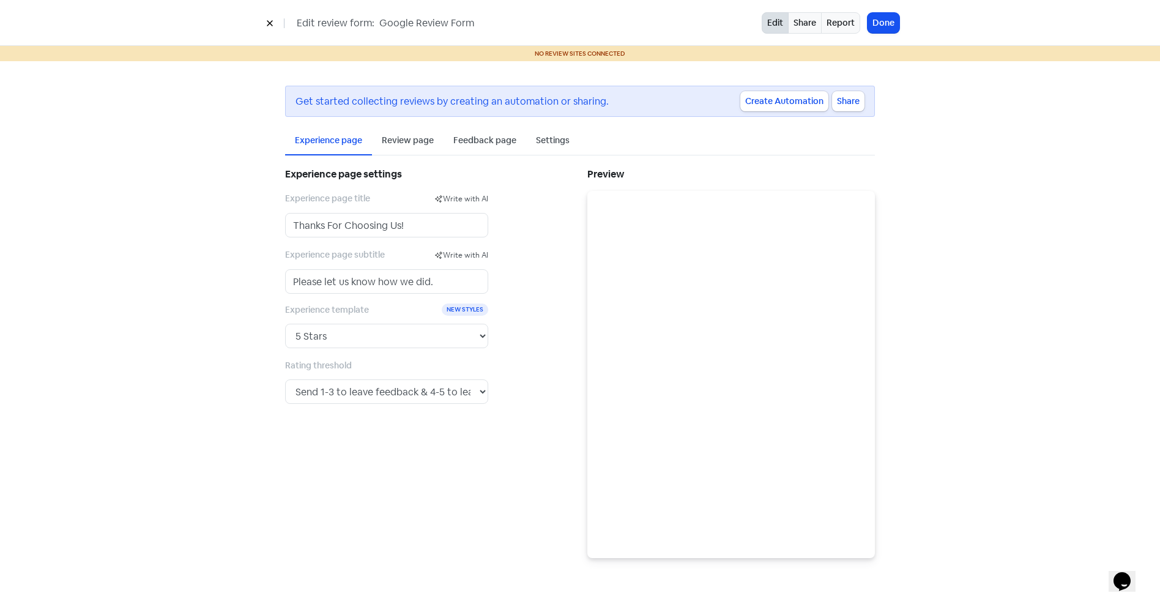
click at [395, 138] on div "Review page" at bounding box center [408, 140] width 52 height 13
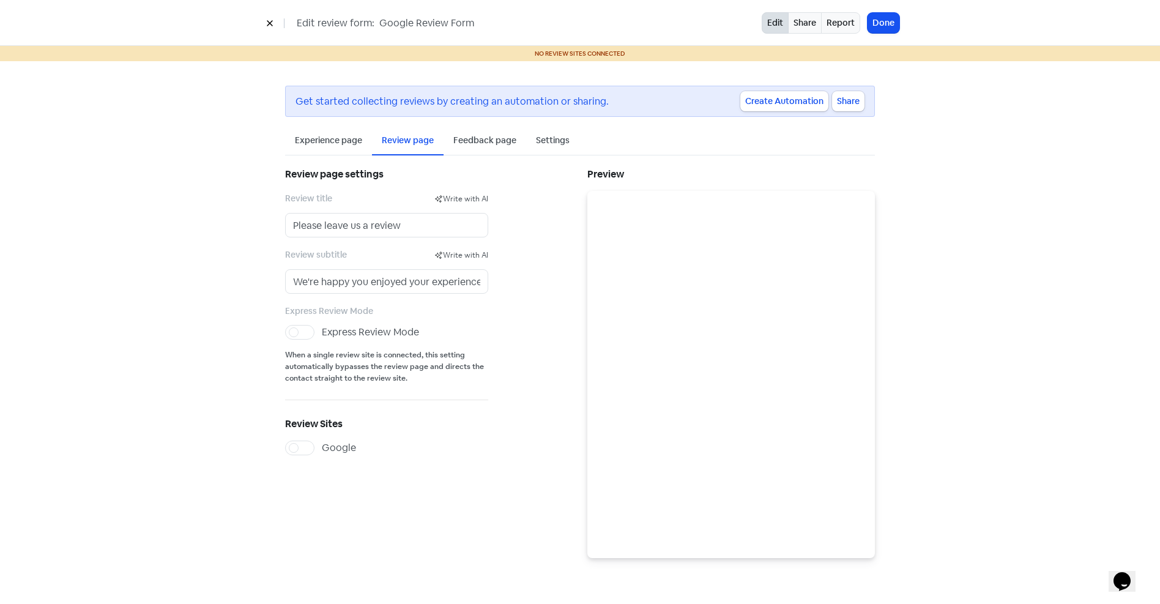
click at [322, 453] on label "Google" at bounding box center [339, 448] width 34 height 15
click at [322, 449] on input "Google" at bounding box center [326, 445] width 8 height 8
checkbox input "true"
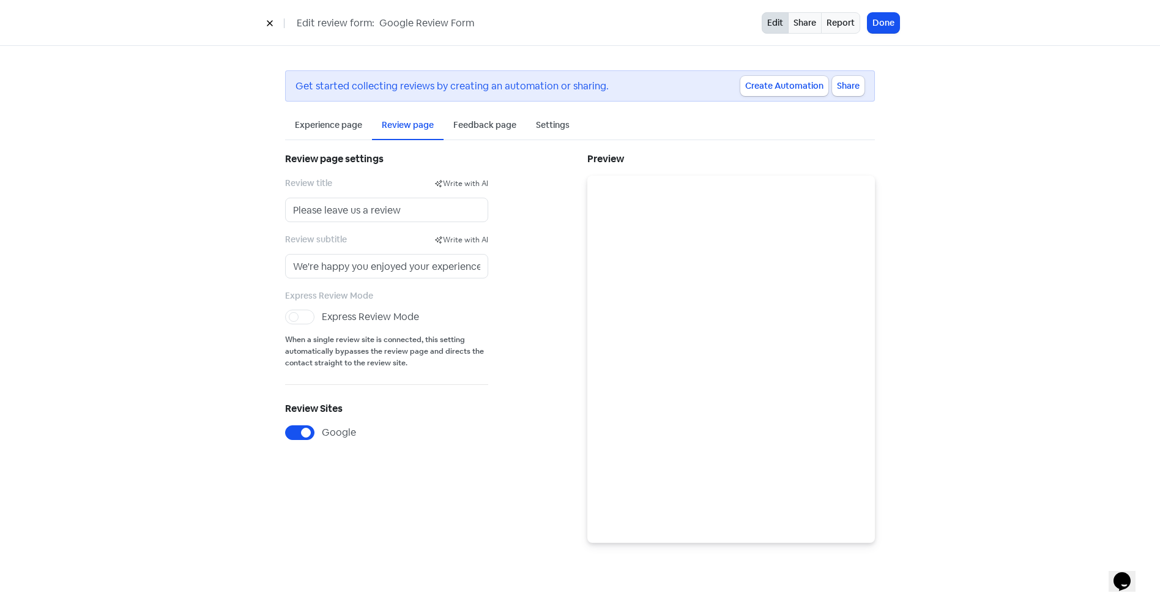
click at [480, 127] on div "Feedback page" at bounding box center [485, 125] width 63 height 13
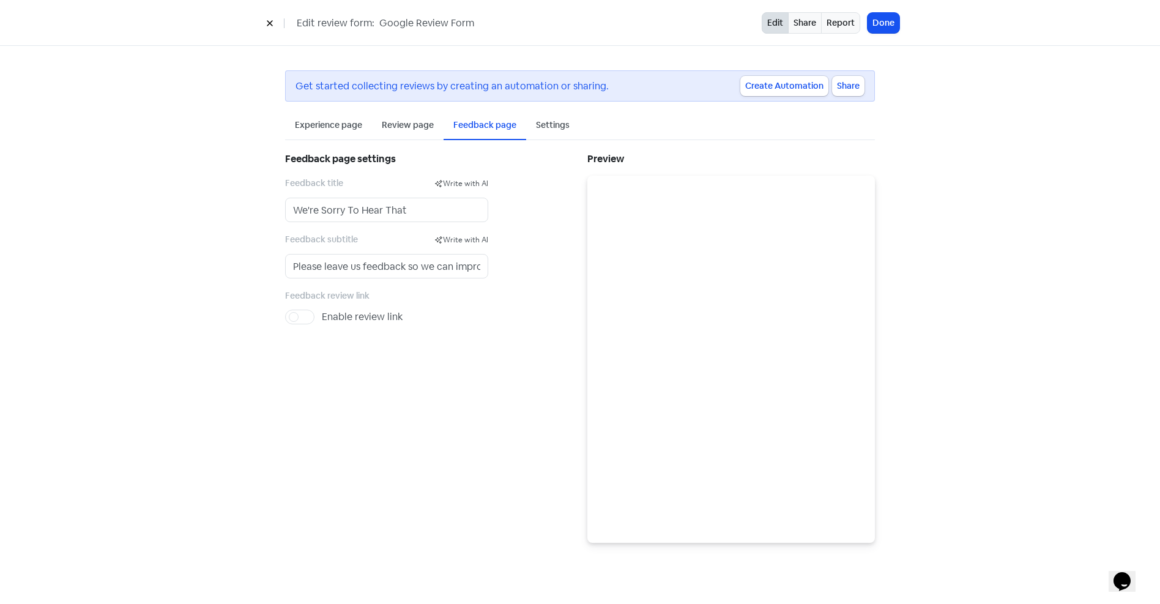
click at [551, 127] on div "Settings" at bounding box center [553, 125] width 34 height 13
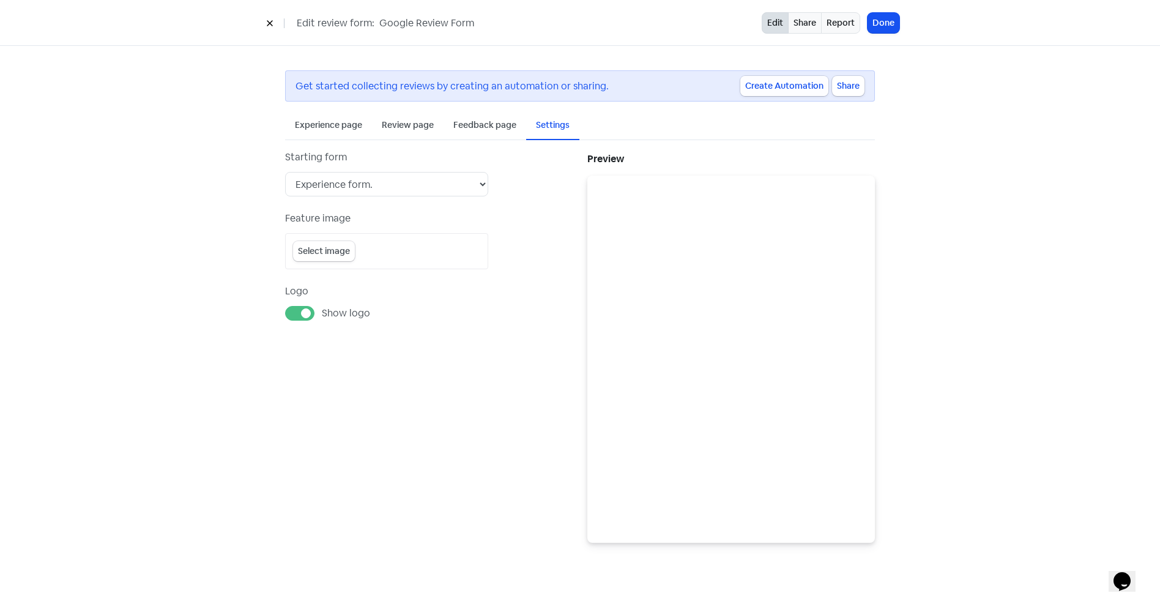
click at [773, 81] on button "Create Automation" at bounding box center [785, 86] width 88 height 20
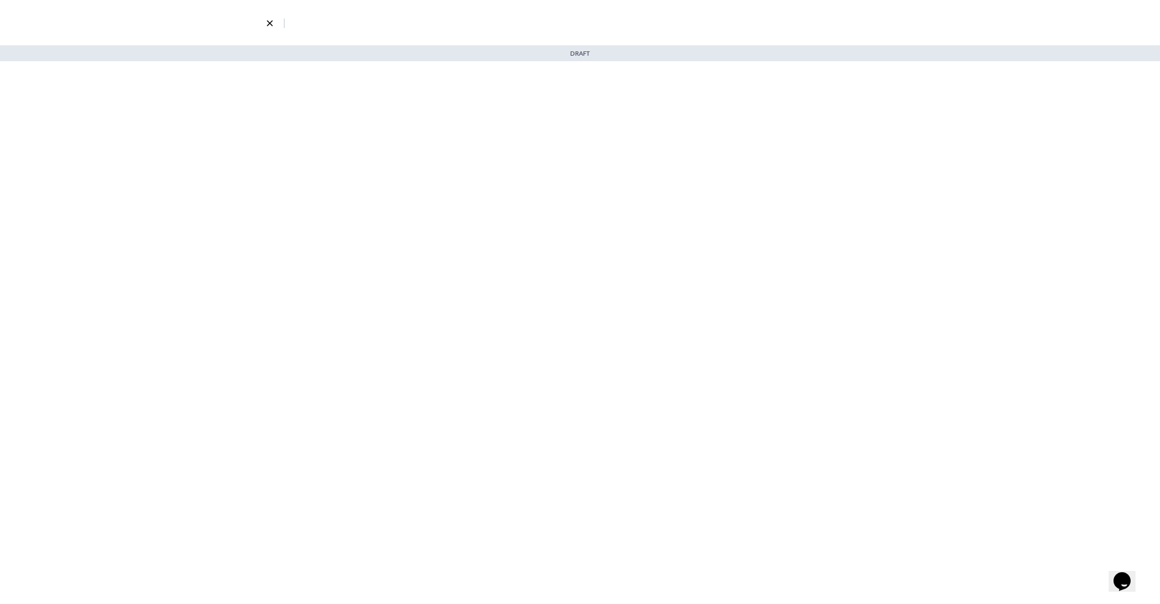
select select "3729"
select select "3"
select select "7"
select select "9"
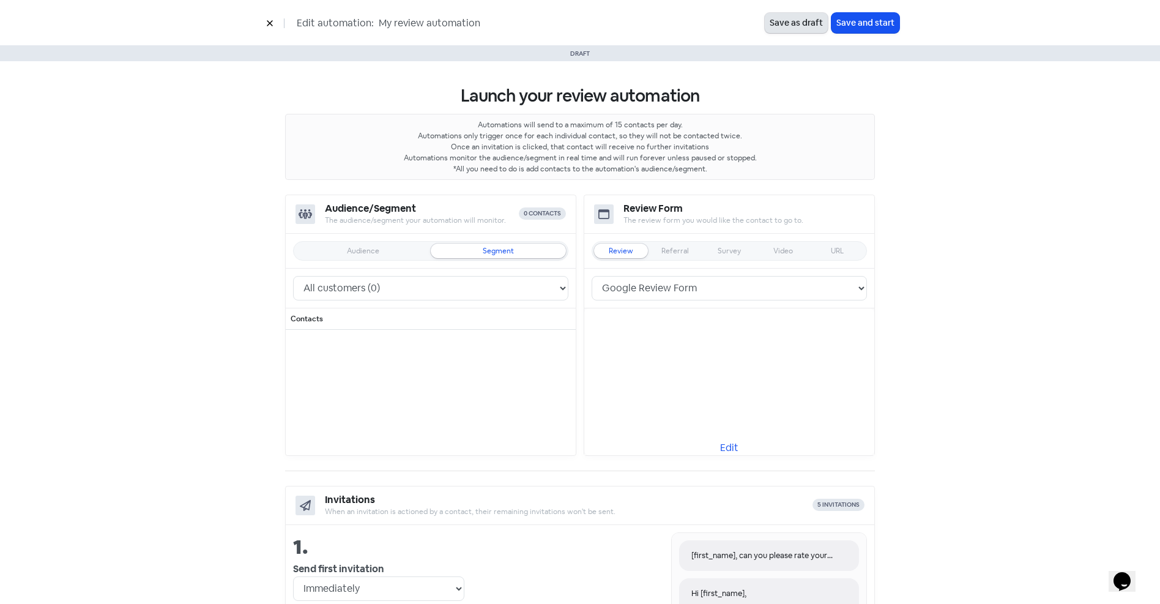
click at [789, 23] on button "Save as draft" at bounding box center [796, 23] width 63 height 20
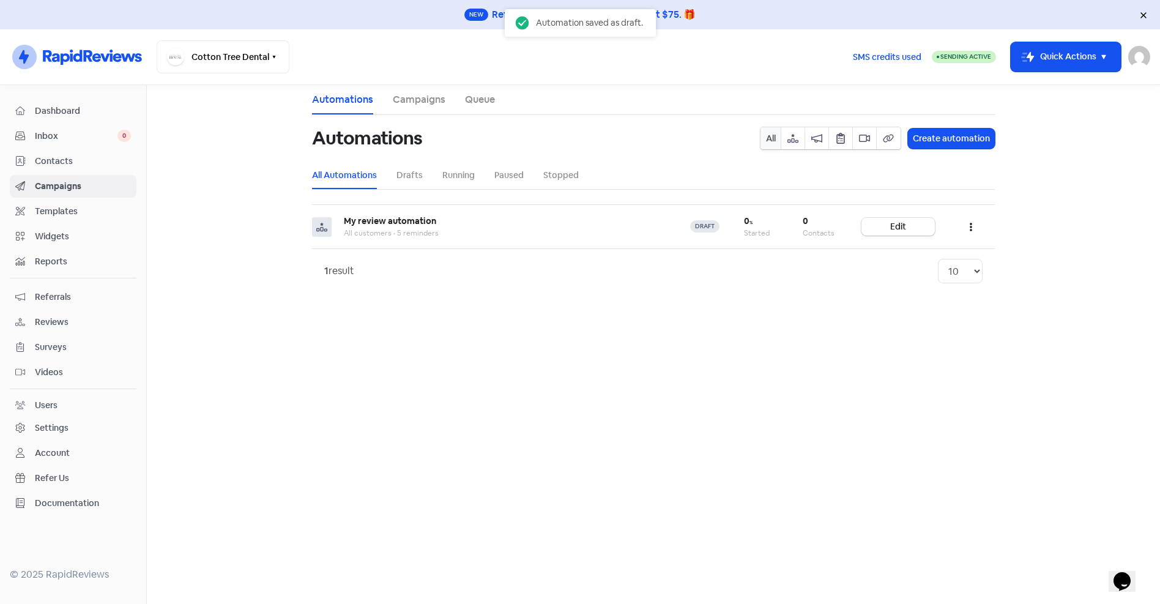
click at [62, 156] on span "Contacts" at bounding box center [83, 161] width 96 height 13
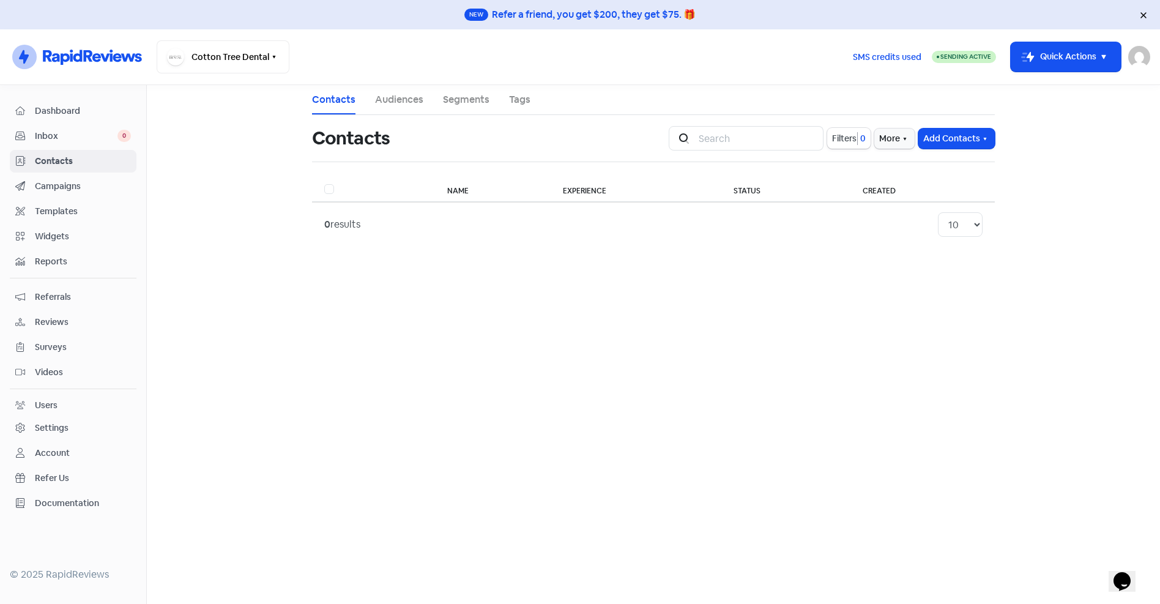
click at [350, 330] on main "Contacts Audiences Segments Tags Contacts Icon For Search Filters 0 More Add Co…" at bounding box center [654, 344] width 1014 height 519
